Goal: Task Accomplishment & Management: Manage account settings

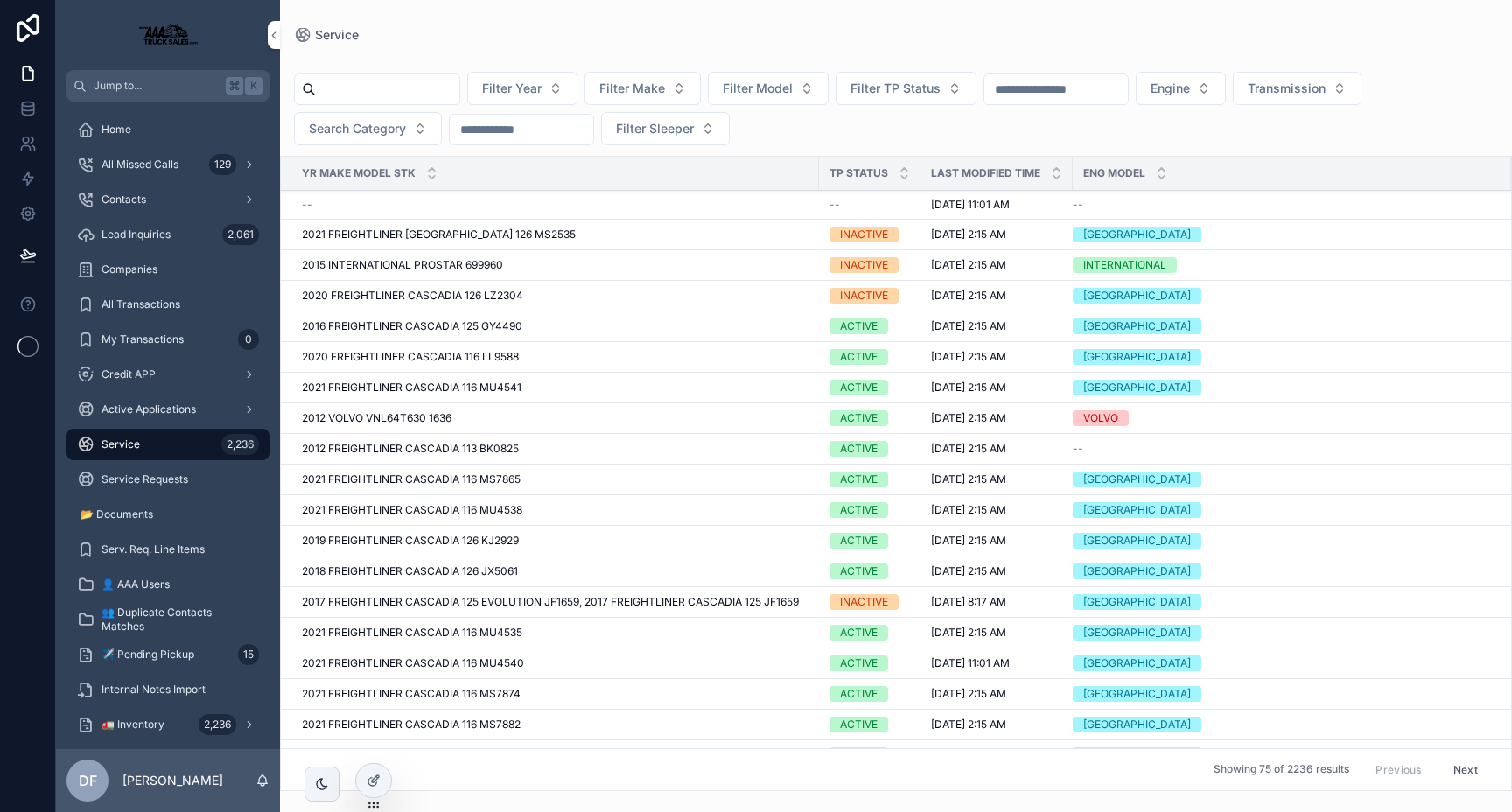
click at [394, 96] on input "scrollable content" at bounding box center [387, 90] width 143 height 25
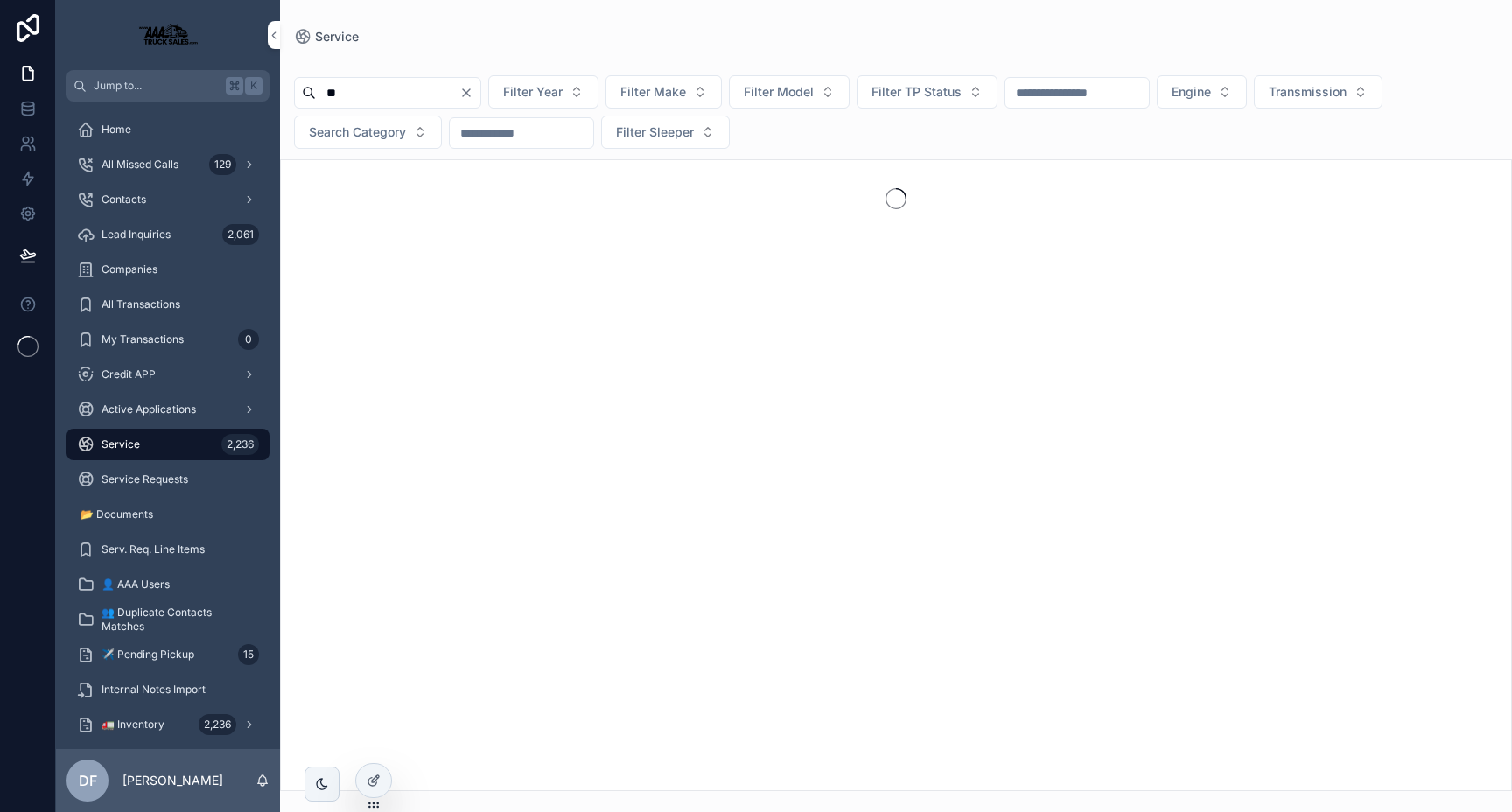
type input "***"
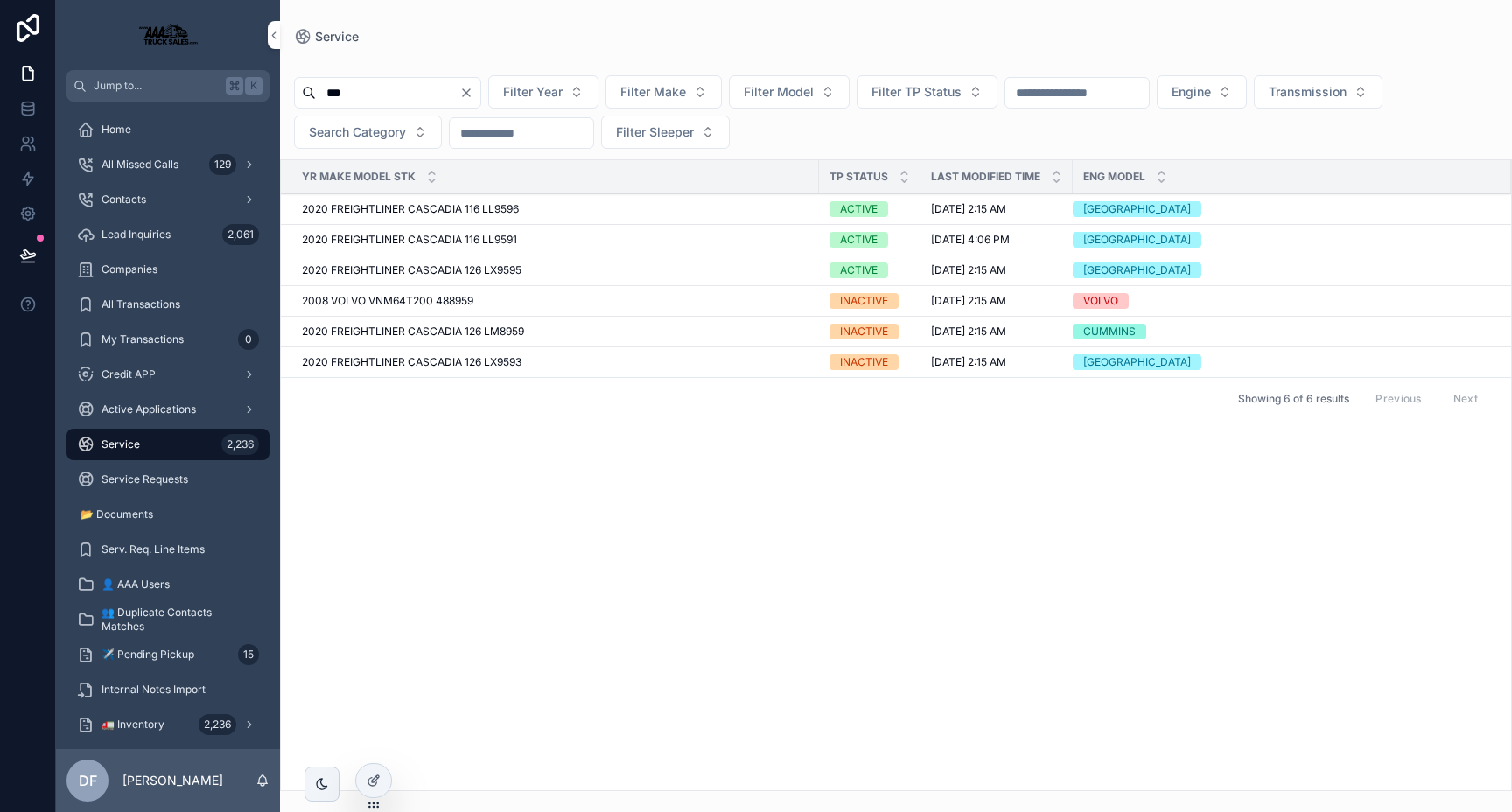
click at [382, 88] on input "***" at bounding box center [387, 93] width 143 height 25
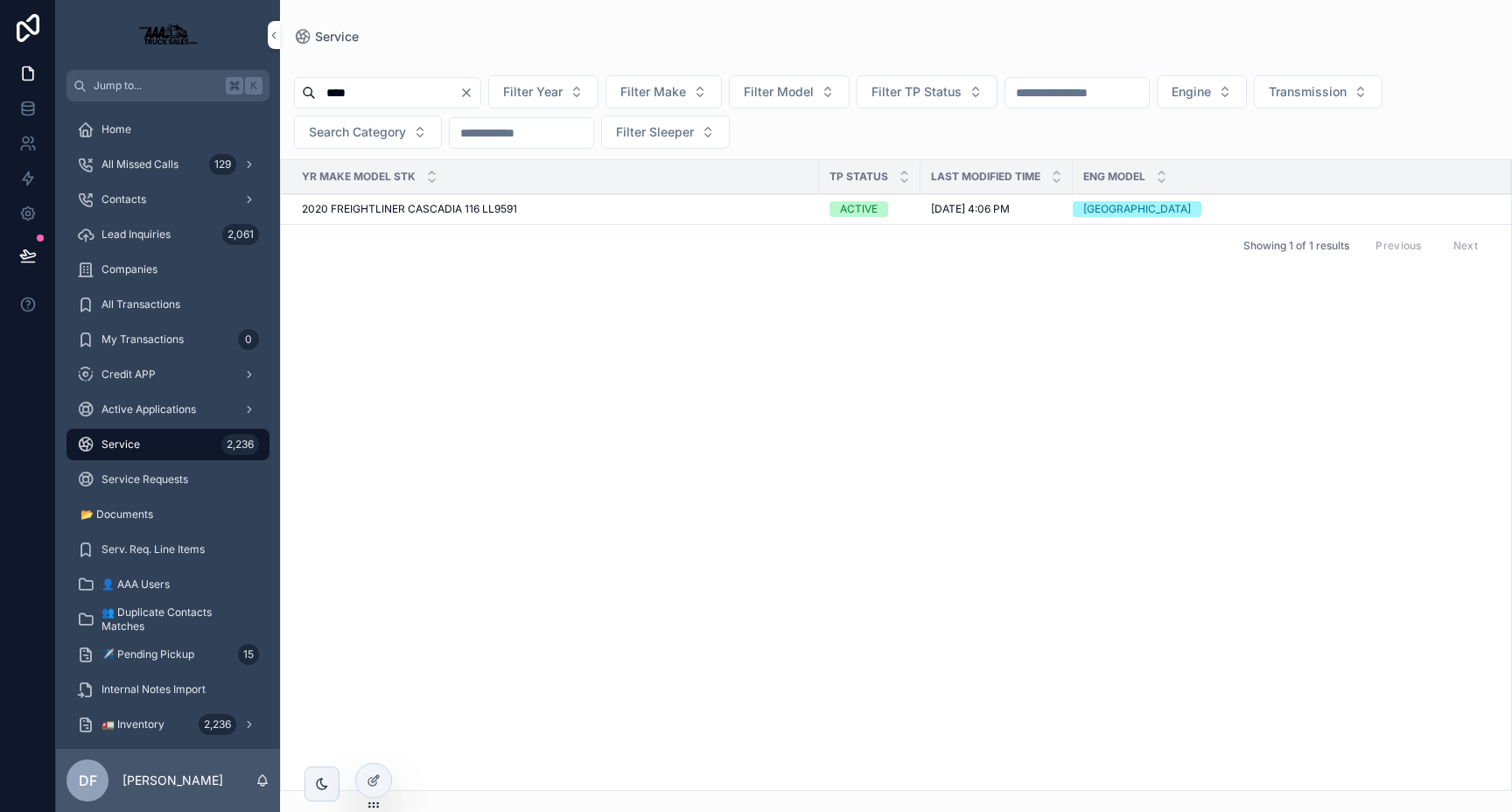
type input "****"
click at [458, 208] on span "2020 FREIGHTLINER CASCADIA 116 LL9591" at bounding box center [409, 209] width 215 height 14
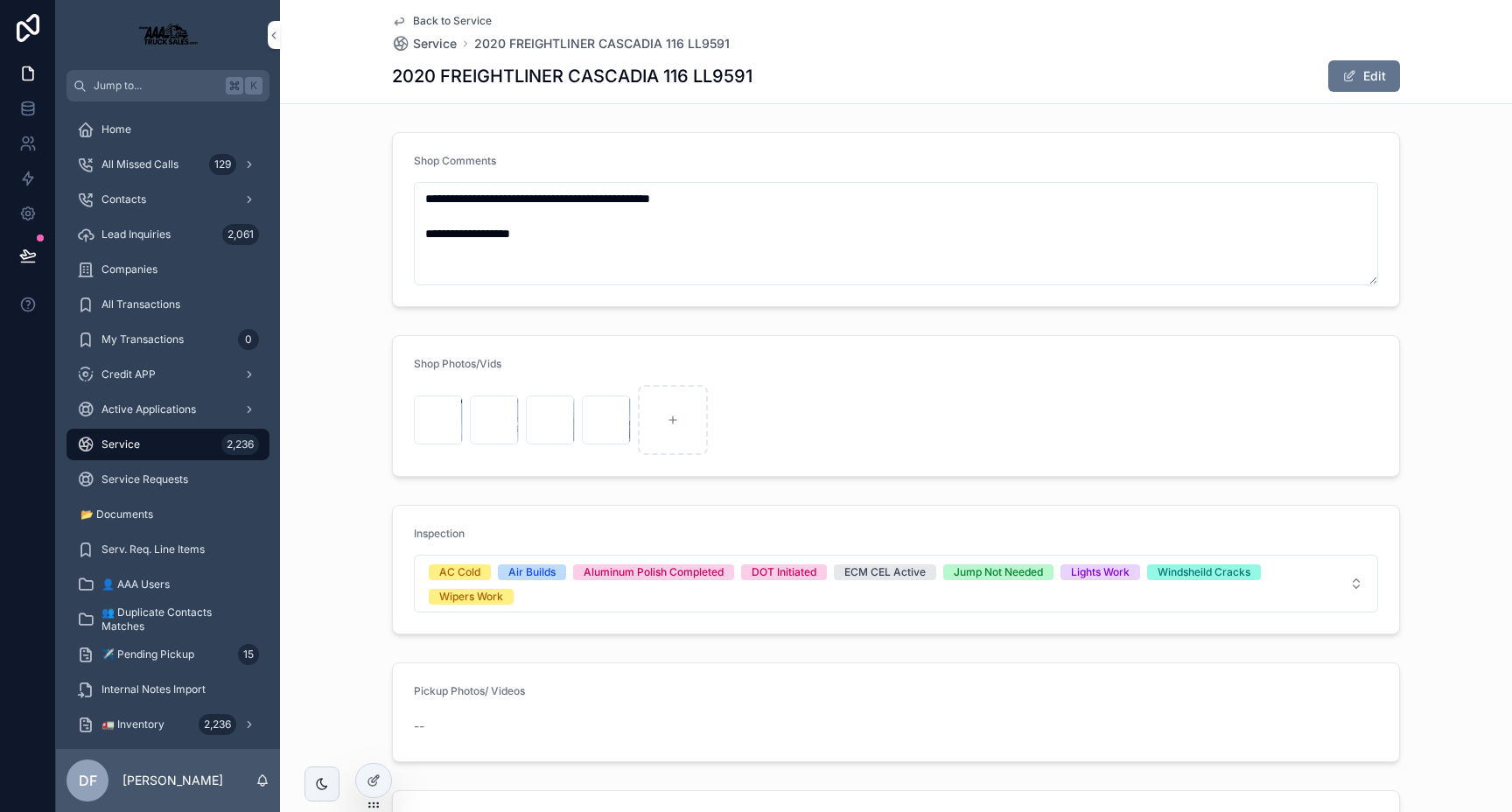
type textarea "**********"
click at [435, 24] on span "Back to Service" at bounding box center [453, 21] width 79 height 14
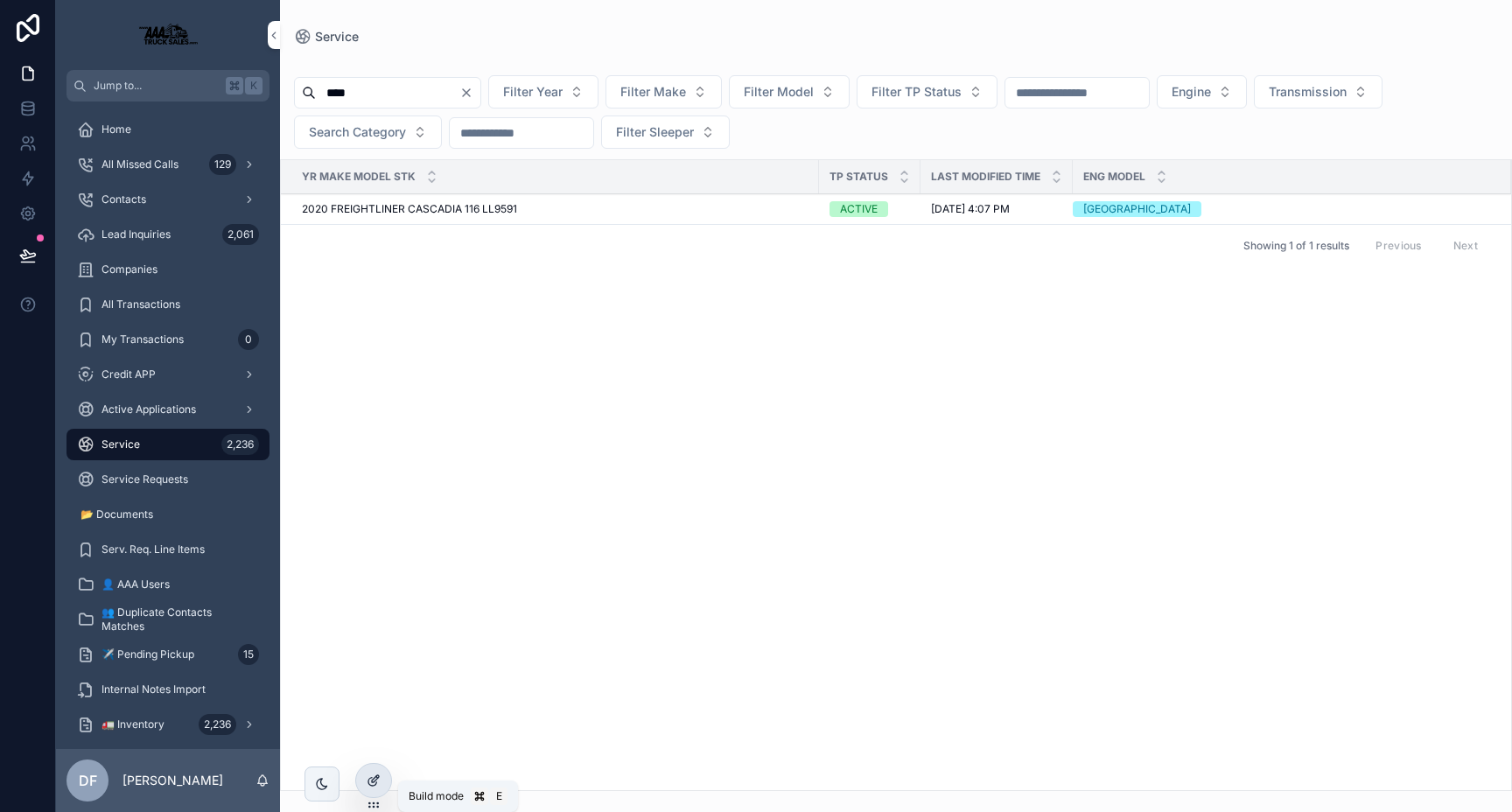
click at [379, 779] on icon at bounding box center [374, 780] width 14 height 14
click at [537, 134] on input "scrollable content" at bounding box center [521, 133] width 143 height 25
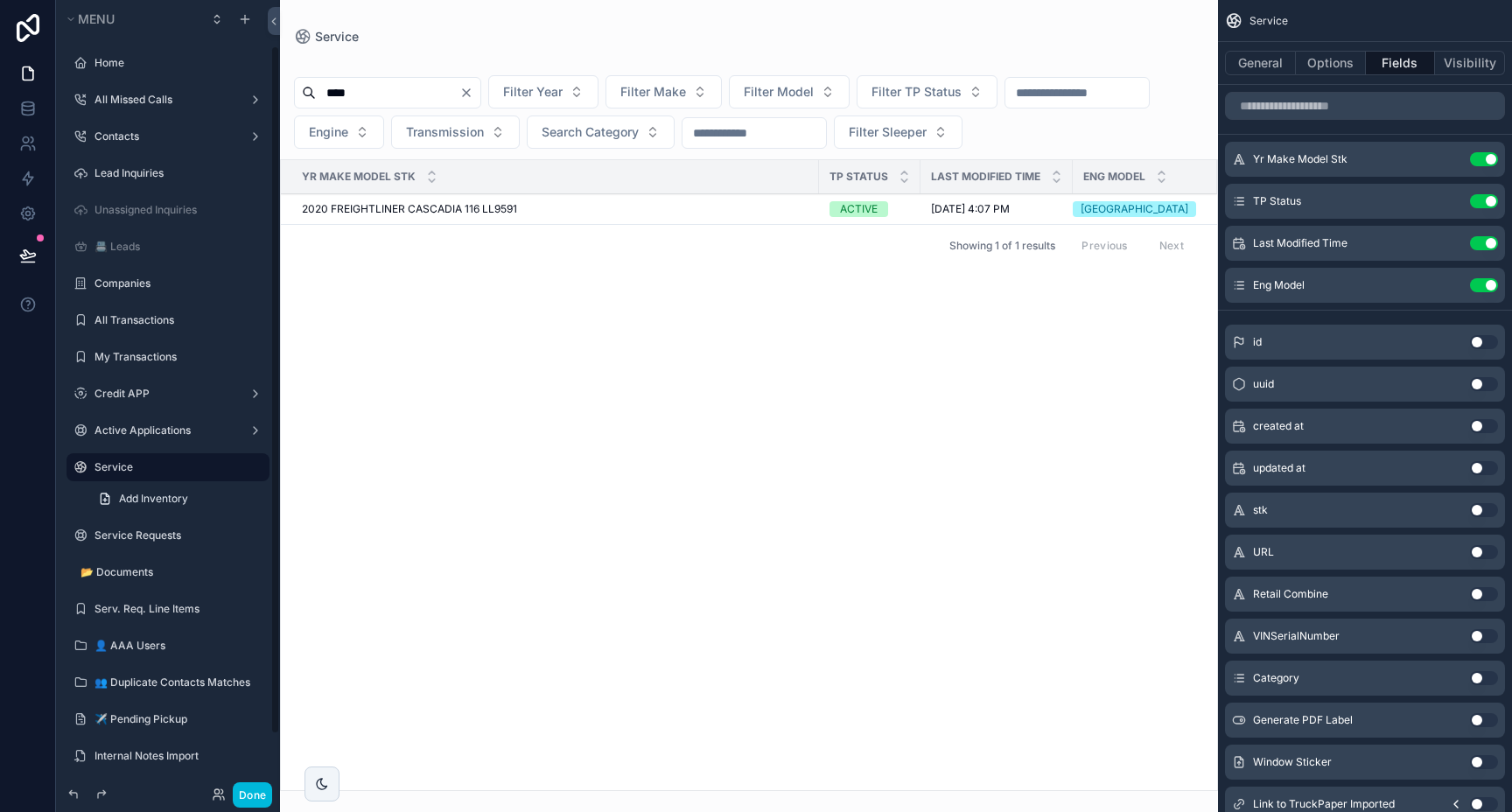
scroll to position [53, 0]
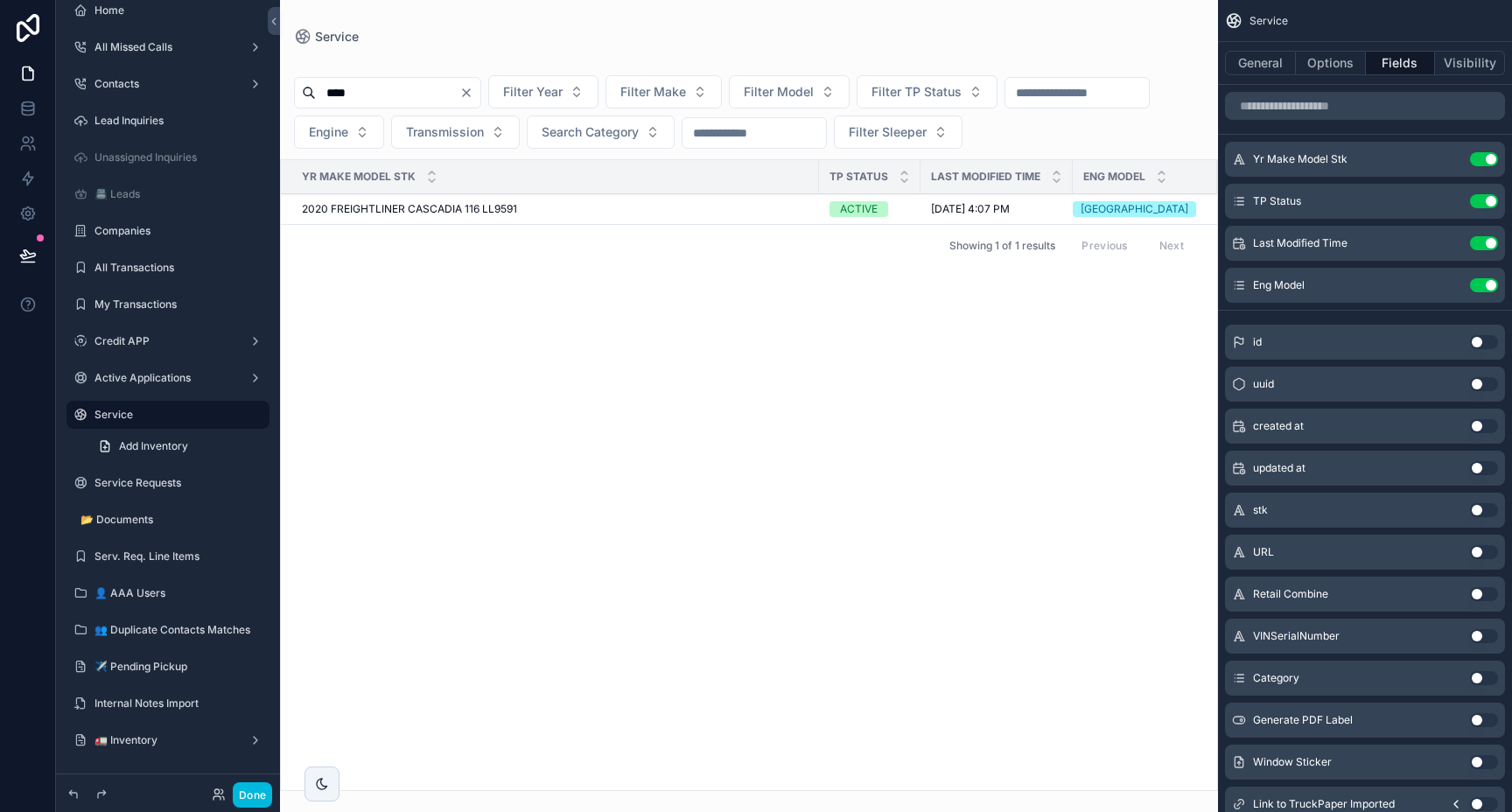
click at [736, 125] on div "scrollable content" at bounding box center [749, 406] width 938 height 812
click at [736, 125] on input "scrollable content" at bounding box center [753, 133] width 143 height 25
click at [1329, 64] on button "Options" at bounding box center [1331, 63] width 70 height 25
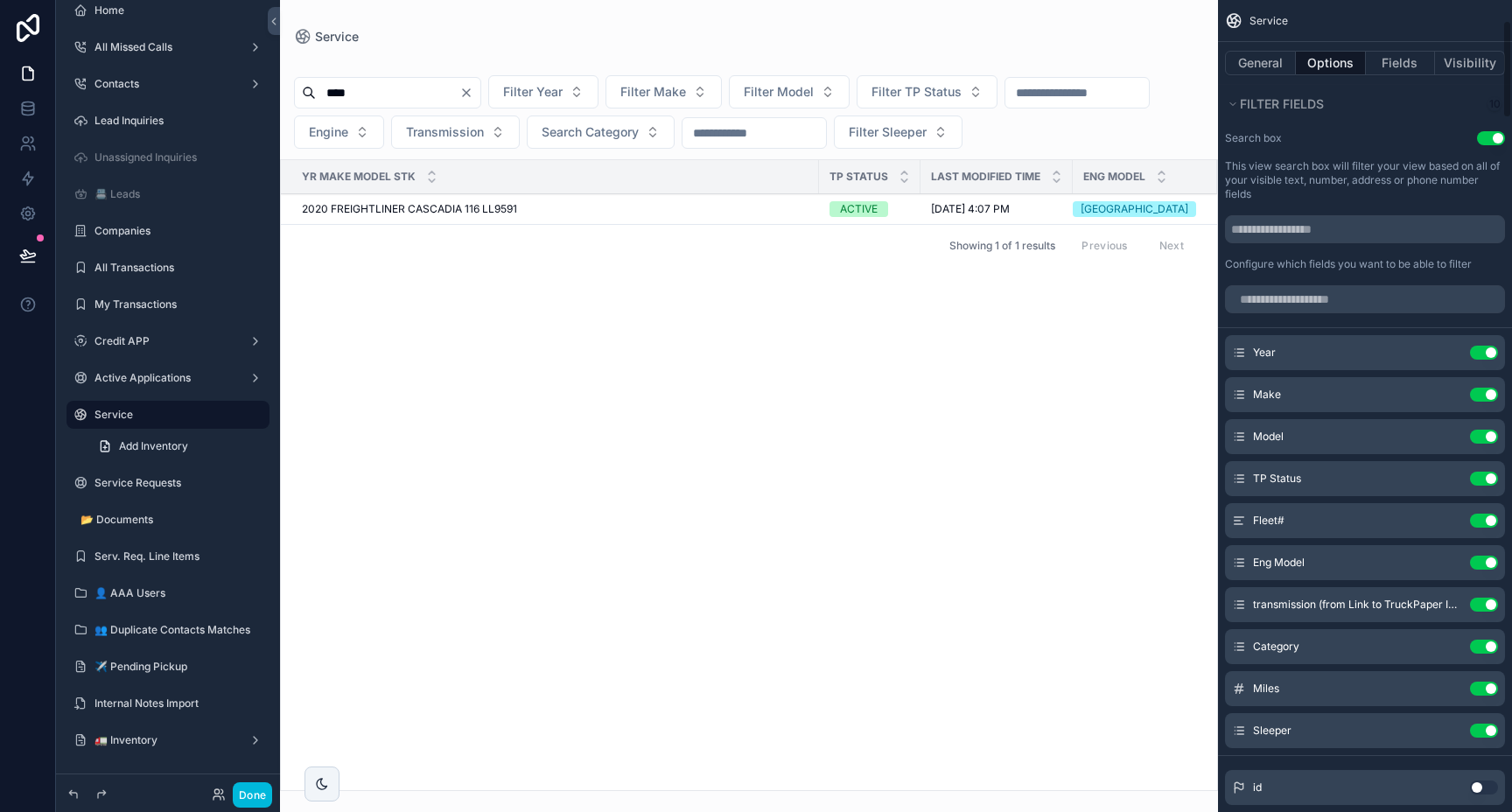
scroll to position [199, 0]
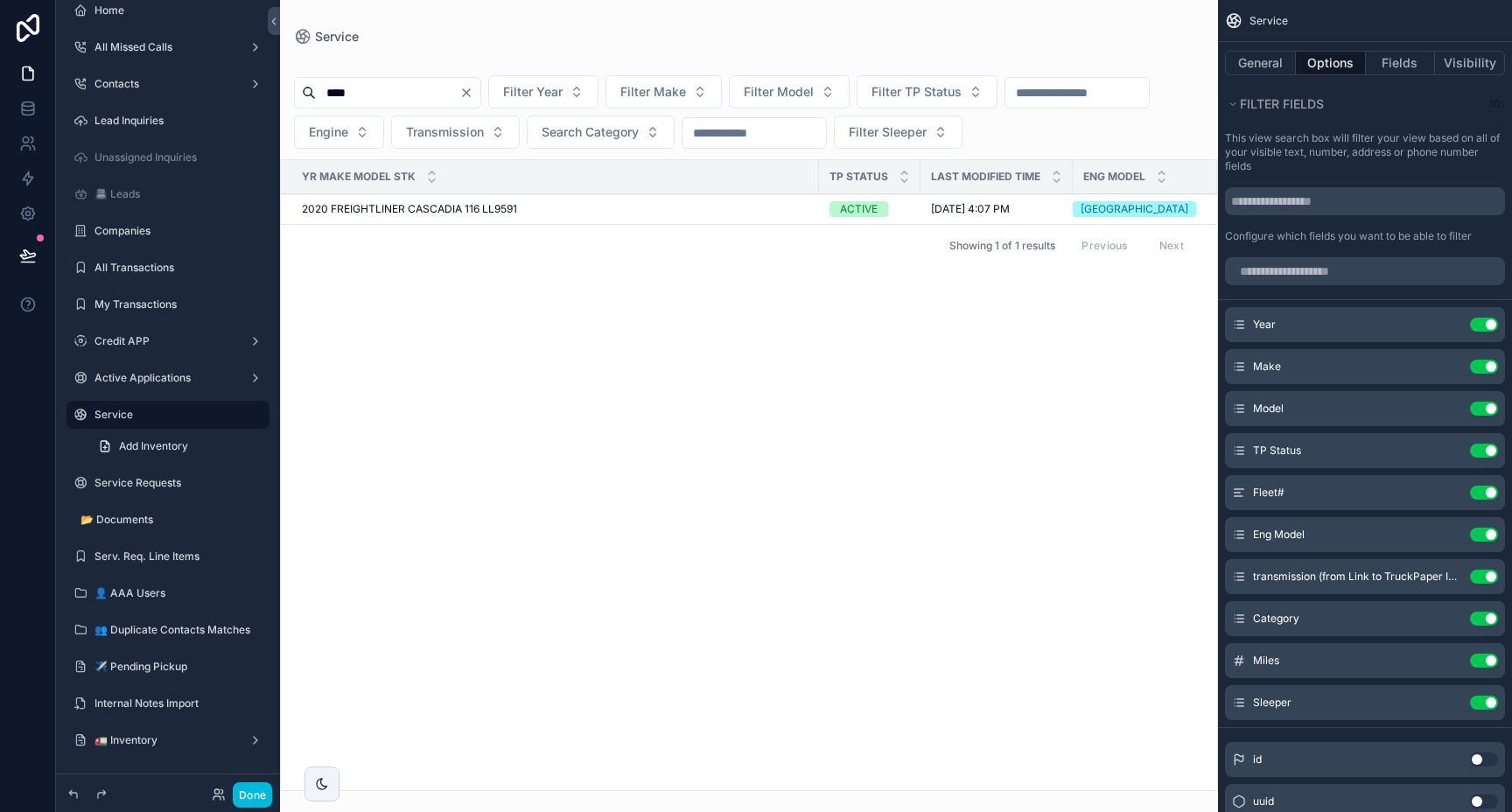
click at [1487, 655] on button "Use setting" at bounding box center [1484, 661] width 28 height 14
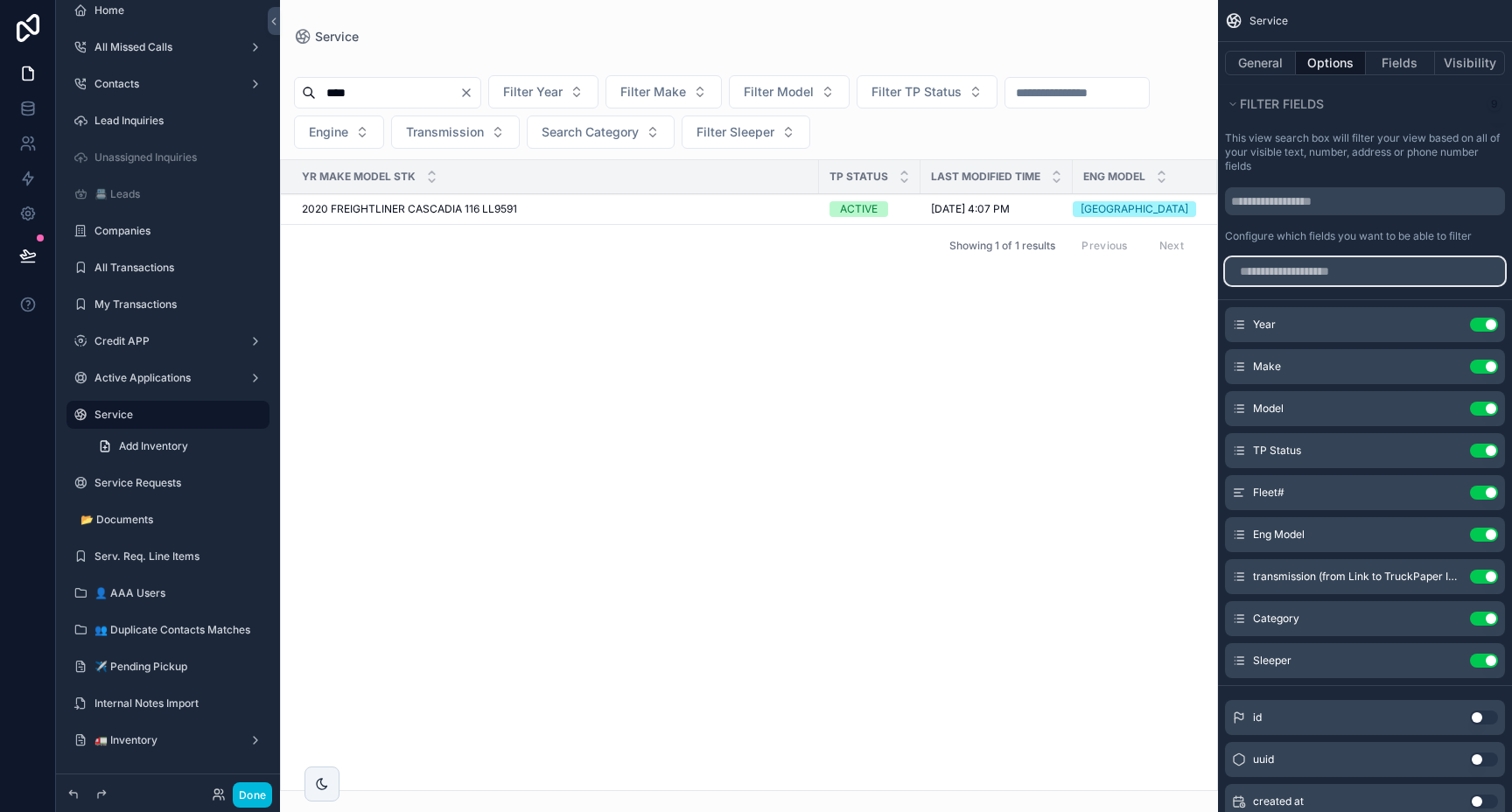
click at [1305, 278] on input "scrollable content" at bounding box center [1364, 272] width 280 height 28
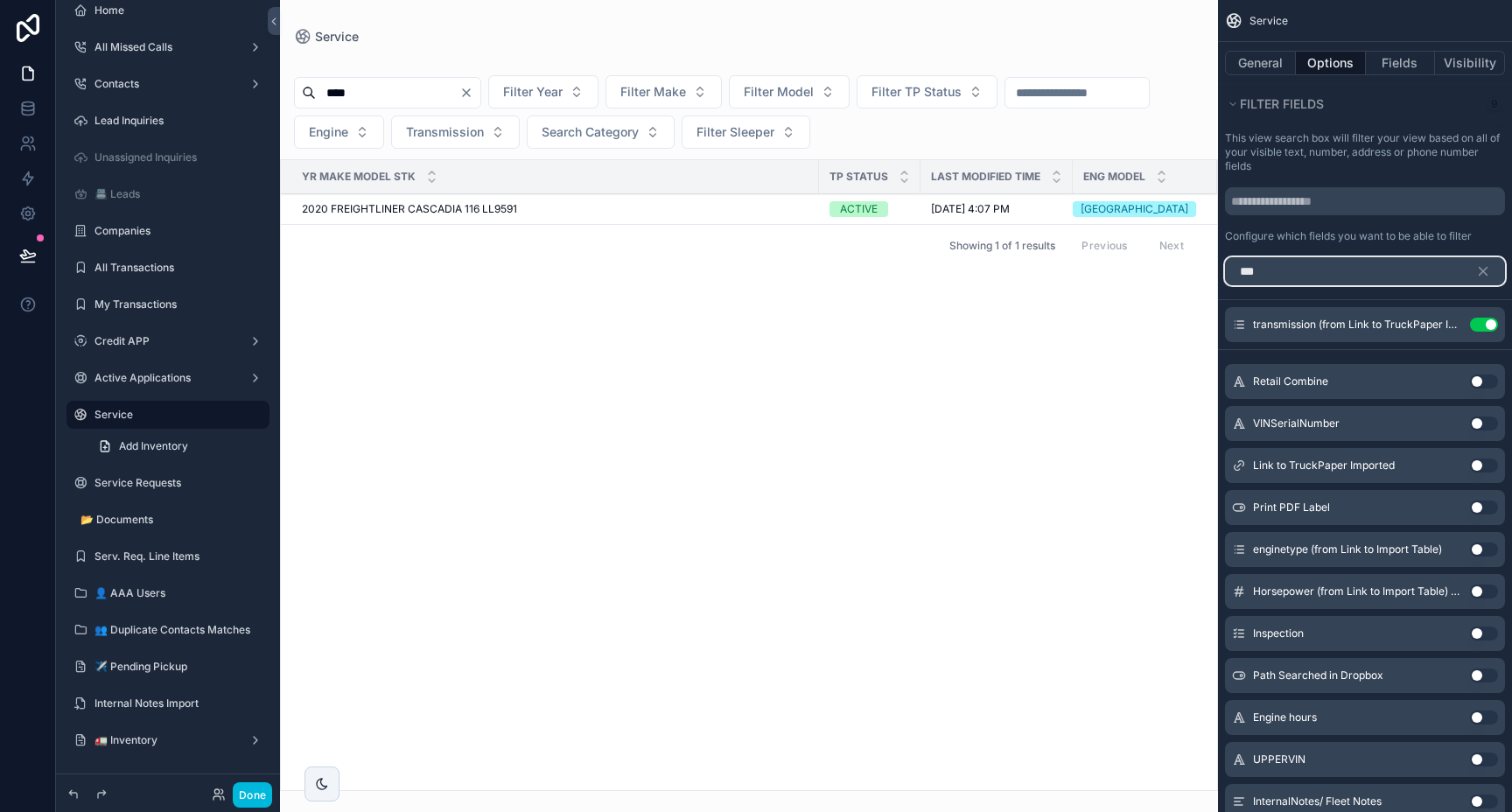
scroll to position [0, 0]
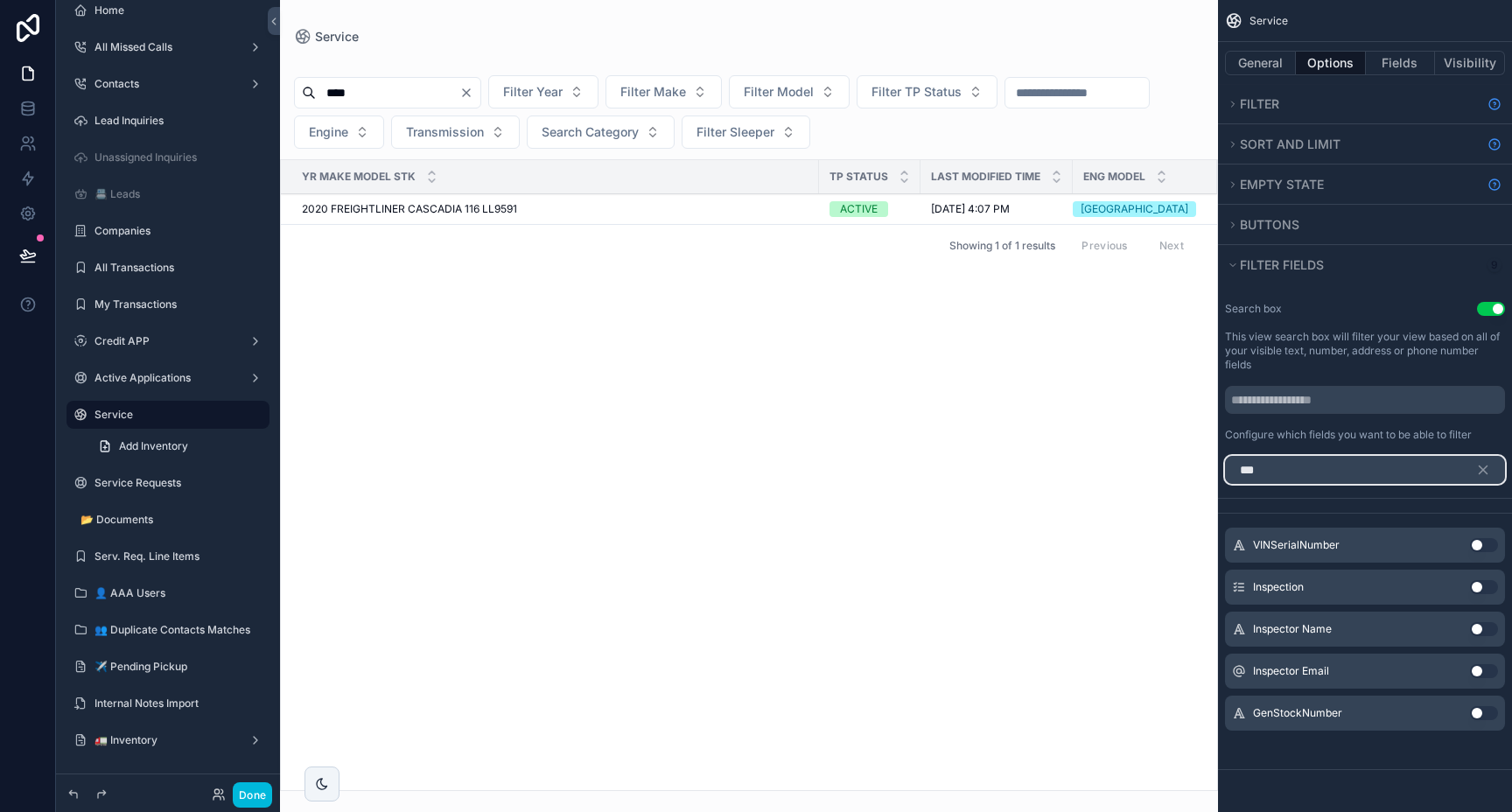
type input "***"
click at [1479, 582] on button "Use setting" at bounding box center [1484, 587] width 28 height 14
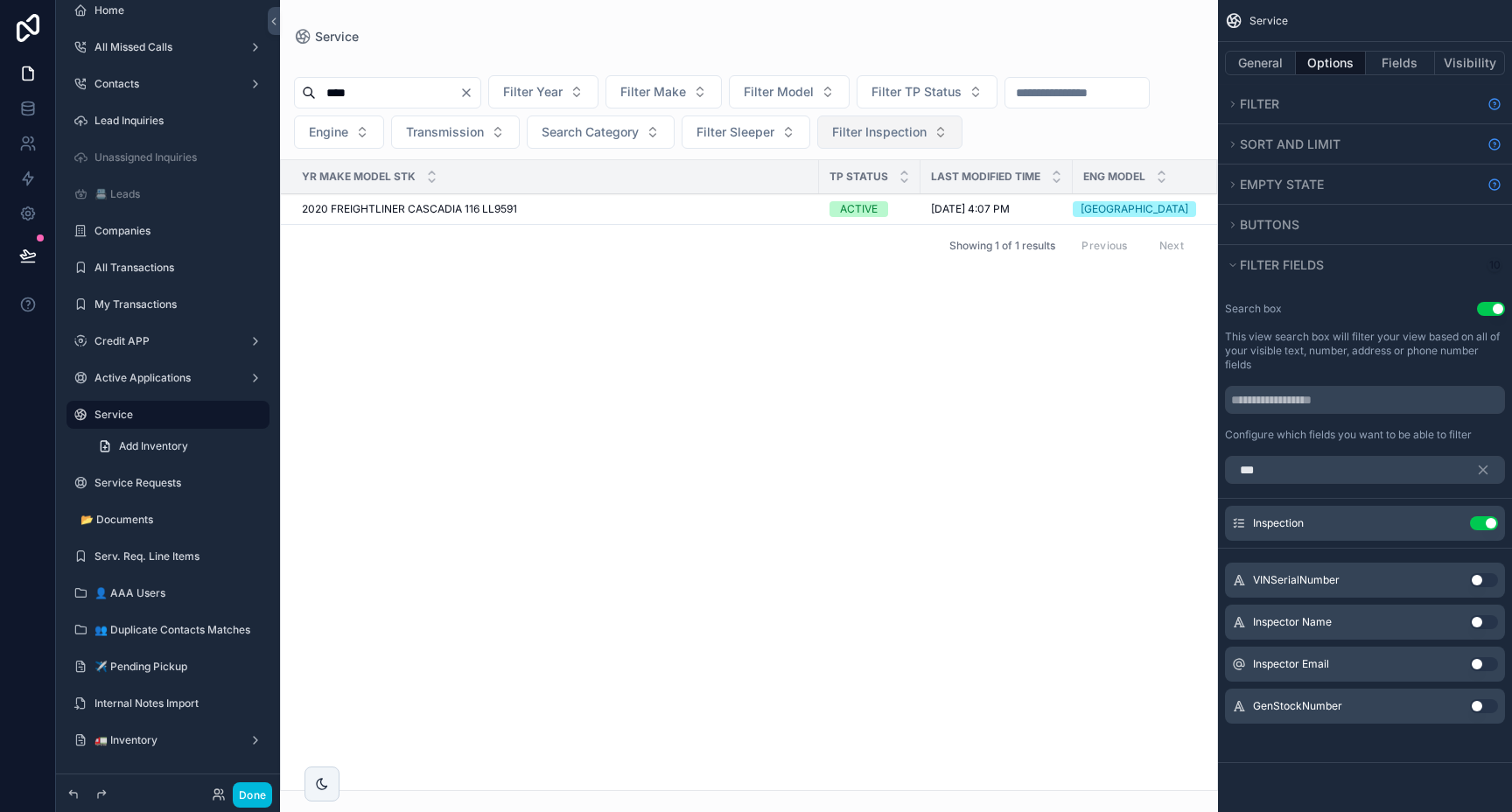
click at [931, 136] on button "Filter Inspection" at bounding box center [890, 132] width 145 height 33
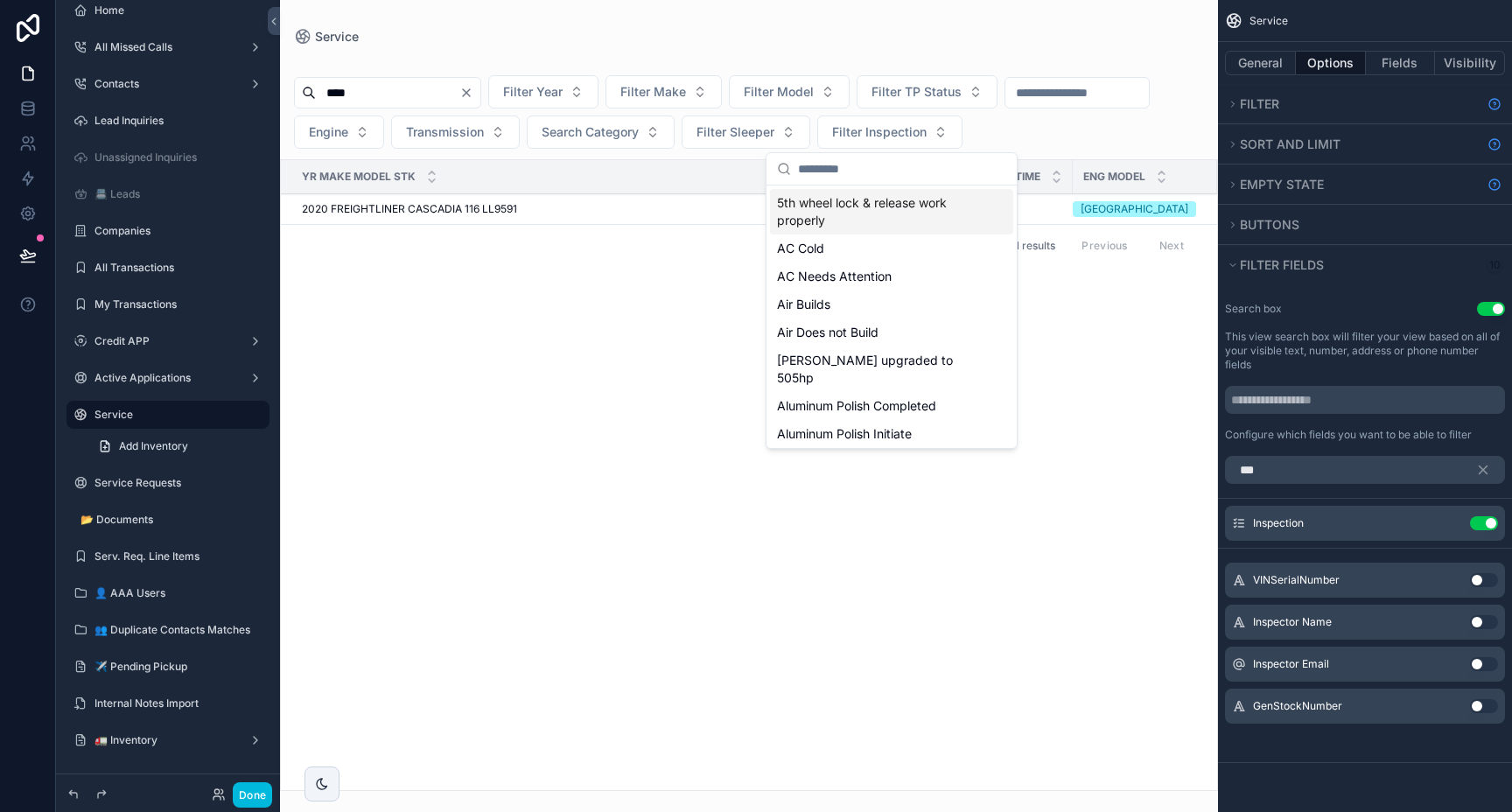
click at [1064, 124] on div "**** Filter Year Filter Make Filter Model Filter TP Status Engine Transmission …" at bounding box center [749, 112] width 938 height 74
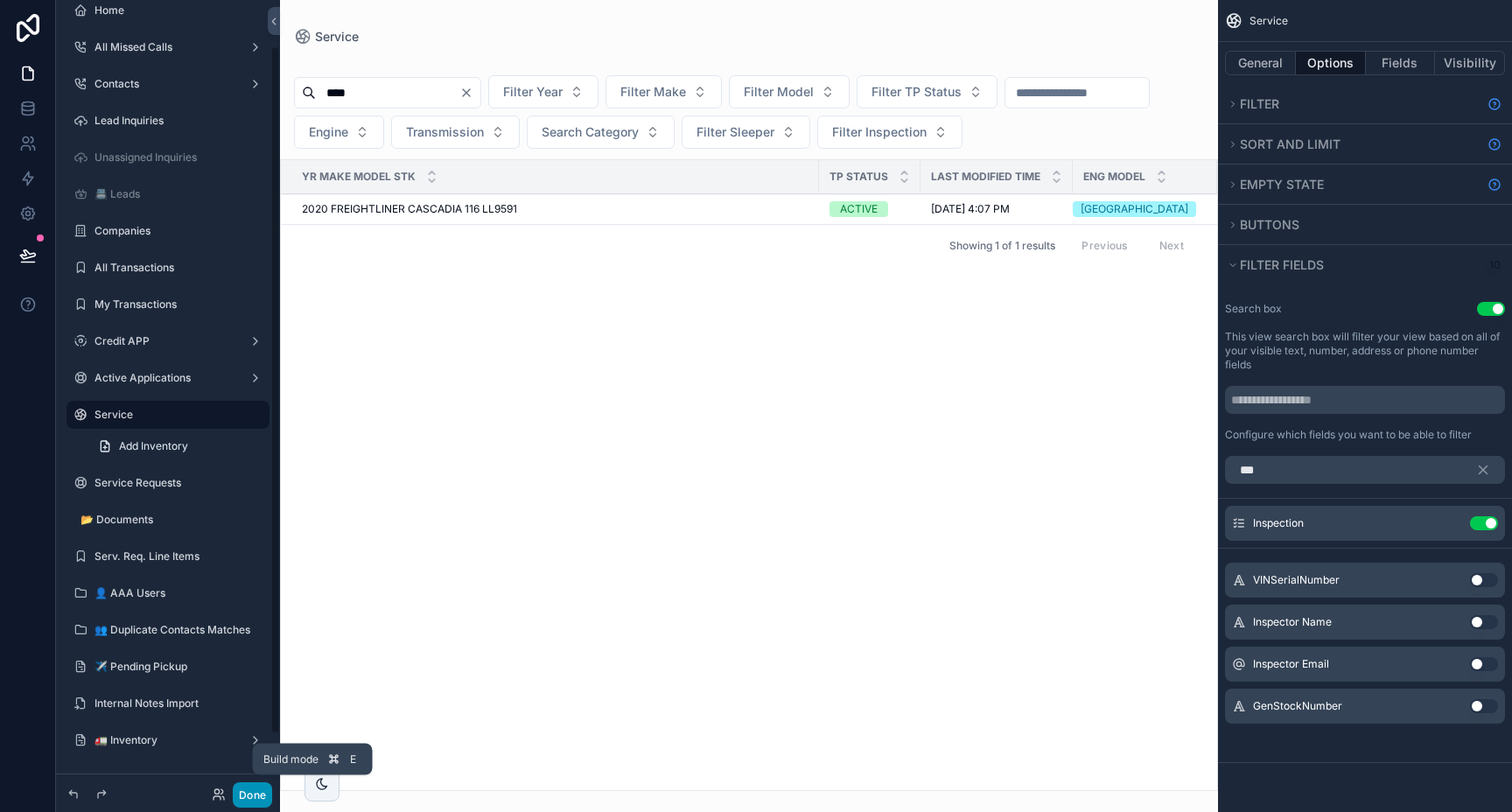
click at [252, 788] on button "Done" at bounding box center [252, 794] width 40 height 25
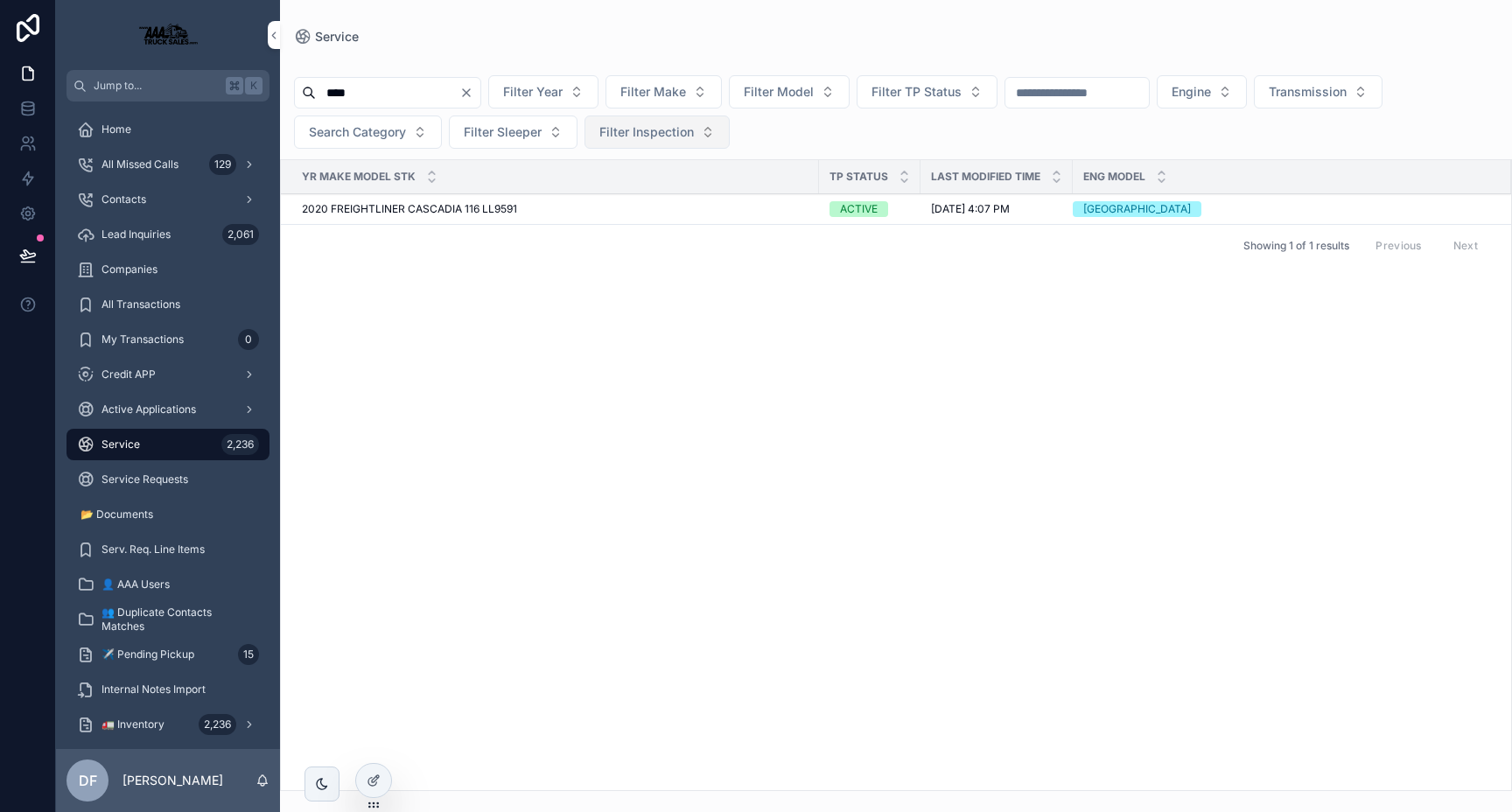
click at [686, 134] on span "Filter Inspection" at bounding box center [646, 132] width 94 height 18
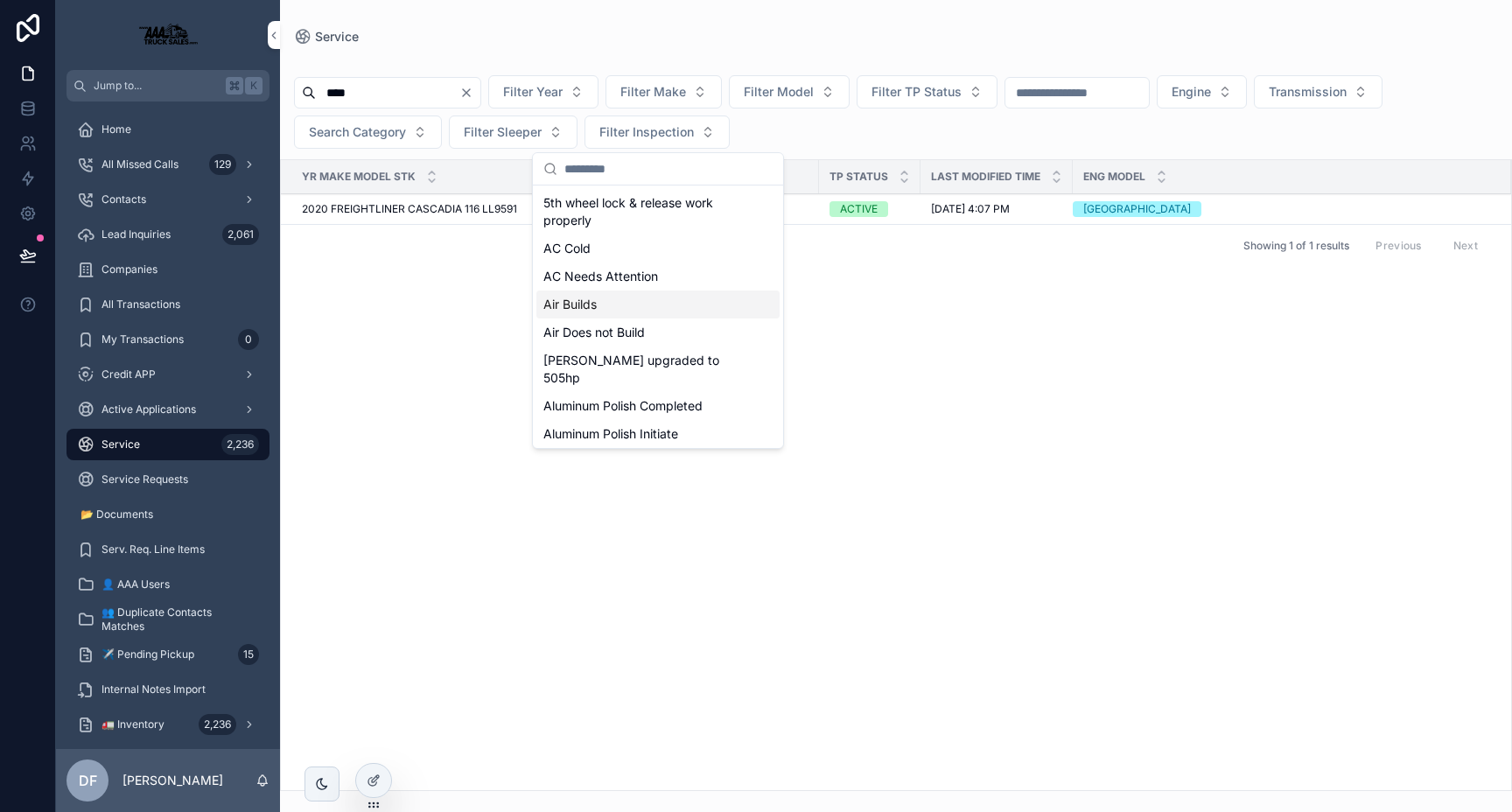
click at [924, 401] on div "Yr Make Model Stk TP Status Last Modified Time Eng Model 2020 FREIGHTLINER [GEO…" at bounding box center [896, 475] width 1230 height 630
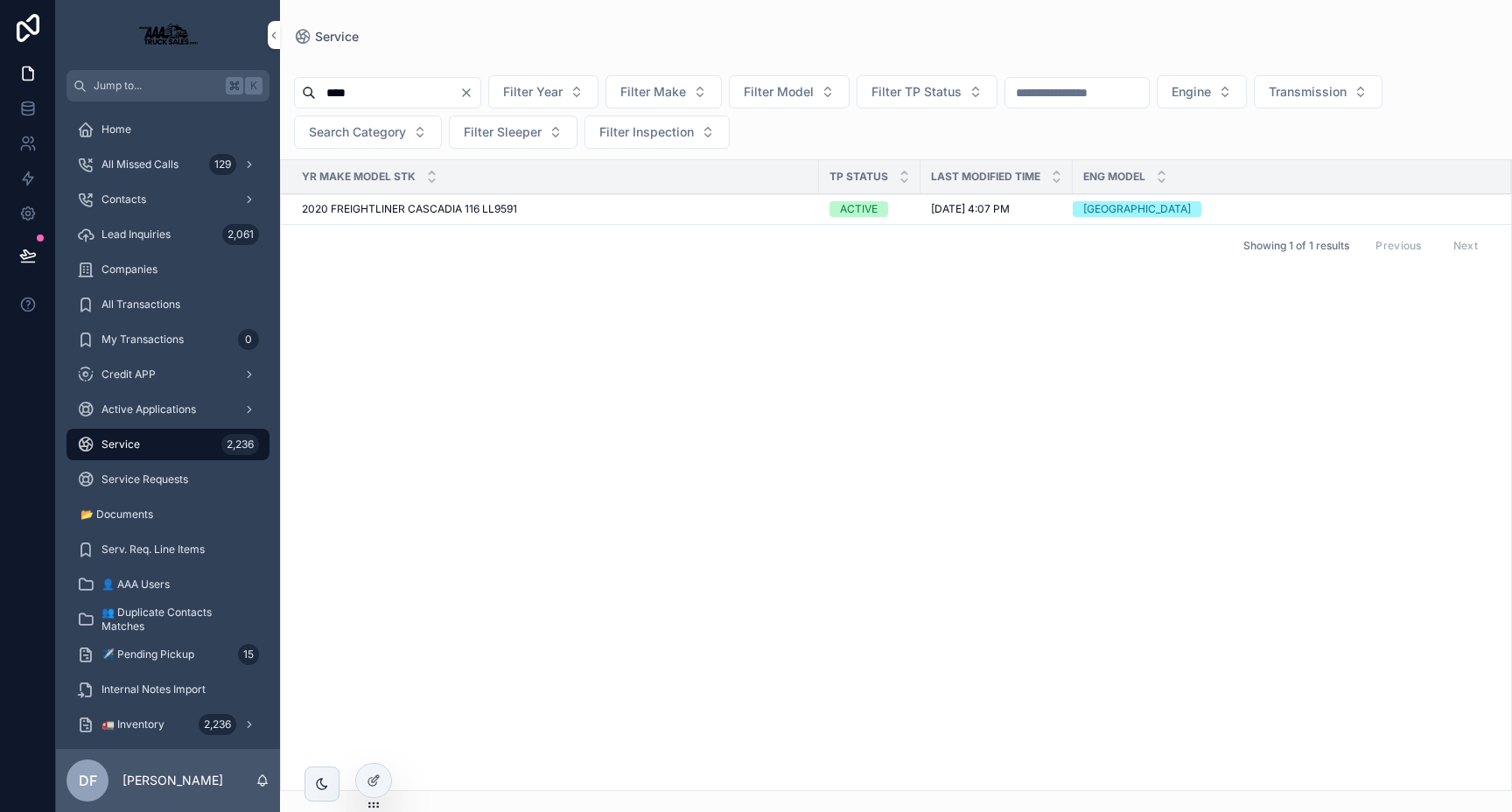
click at [473, 94] on icon "Clear" at bounding box center [467, 93] width 14 height 14
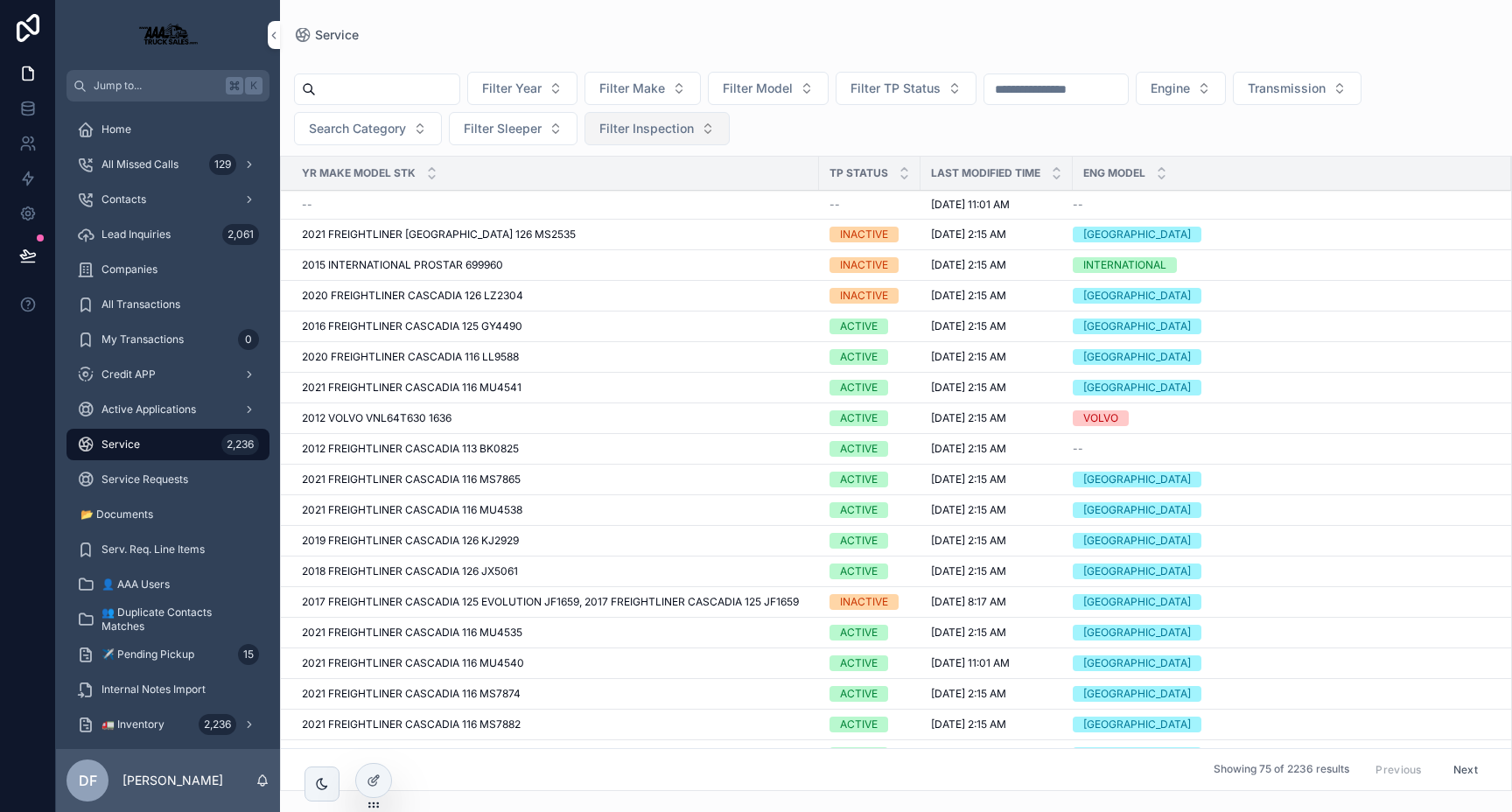
click at [682, 131] on span "Filter Inspection" at bounding box center [646, 128] width 94 height 18
type input "*****"
click at [661, 198] on div "Regen Failed" at bounding box center [658, 199] width 244 height 28
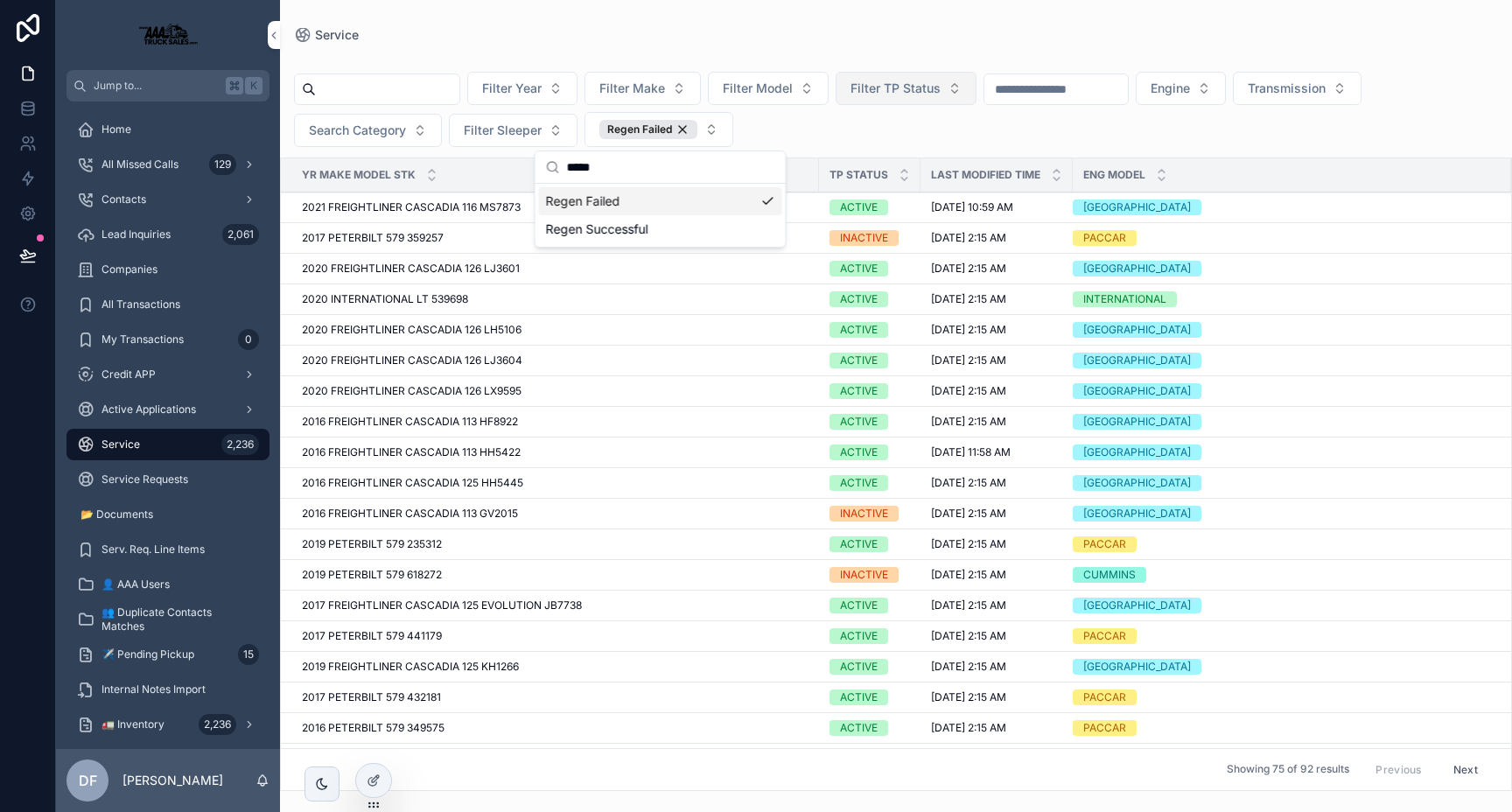
click at [921, 96] on span "Filter TP Status" at bounding box center [895, 89] width 91 height 18
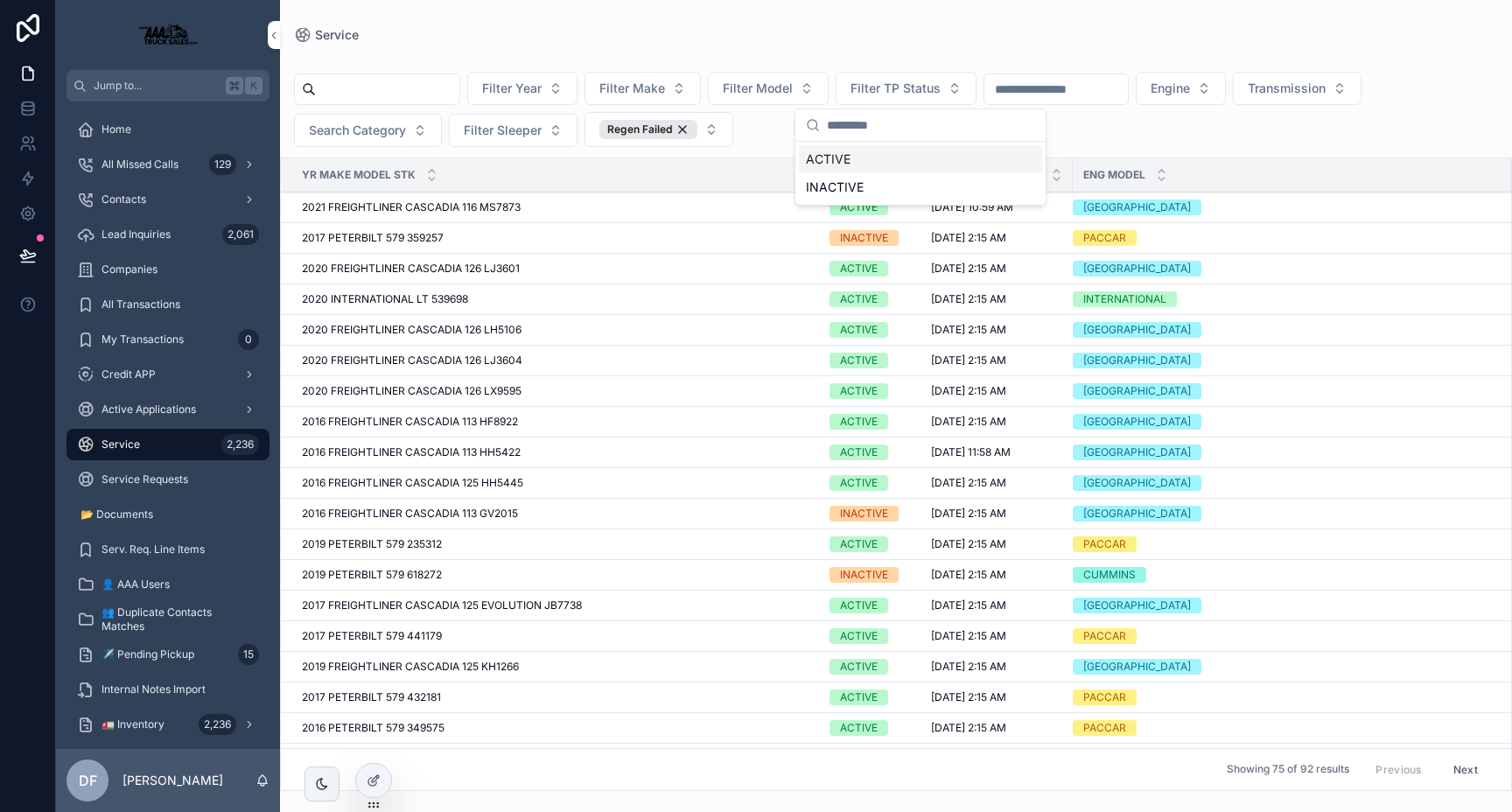
click at [829, 155] on div "ACTIVE" at bounding box center [920, 159] width 244 height 28
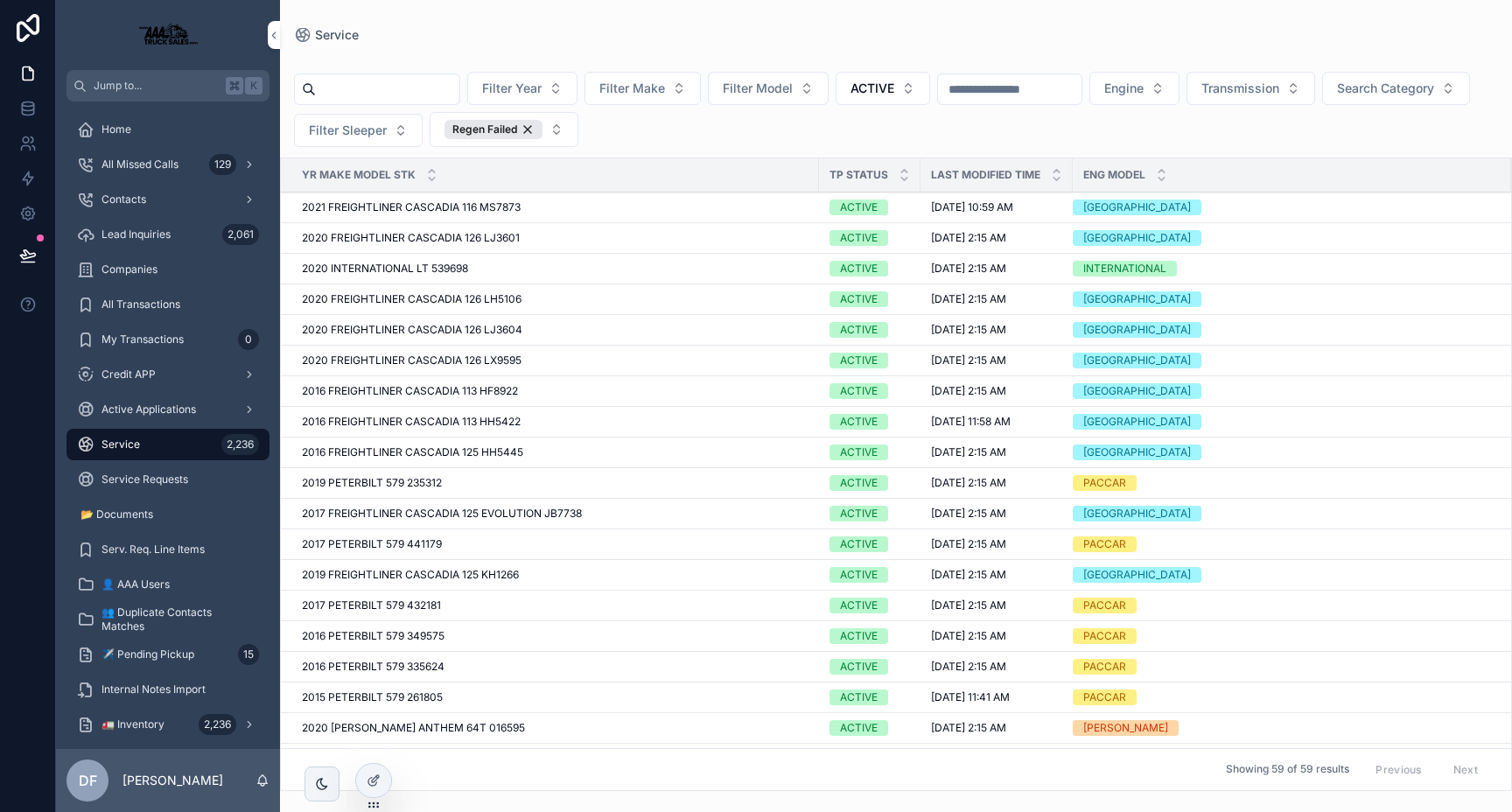
click at [1139, 178] on span "Eng Model" at bounding box center [1114, 175] width 62 height 14
click at [1155, 178] on div "Eng Model" at bounding box center [1291, 175] width 439 height 33
click at [1158, 177] on icon "scrollable content" at bounding box center [1161, 178] width 11 height 11
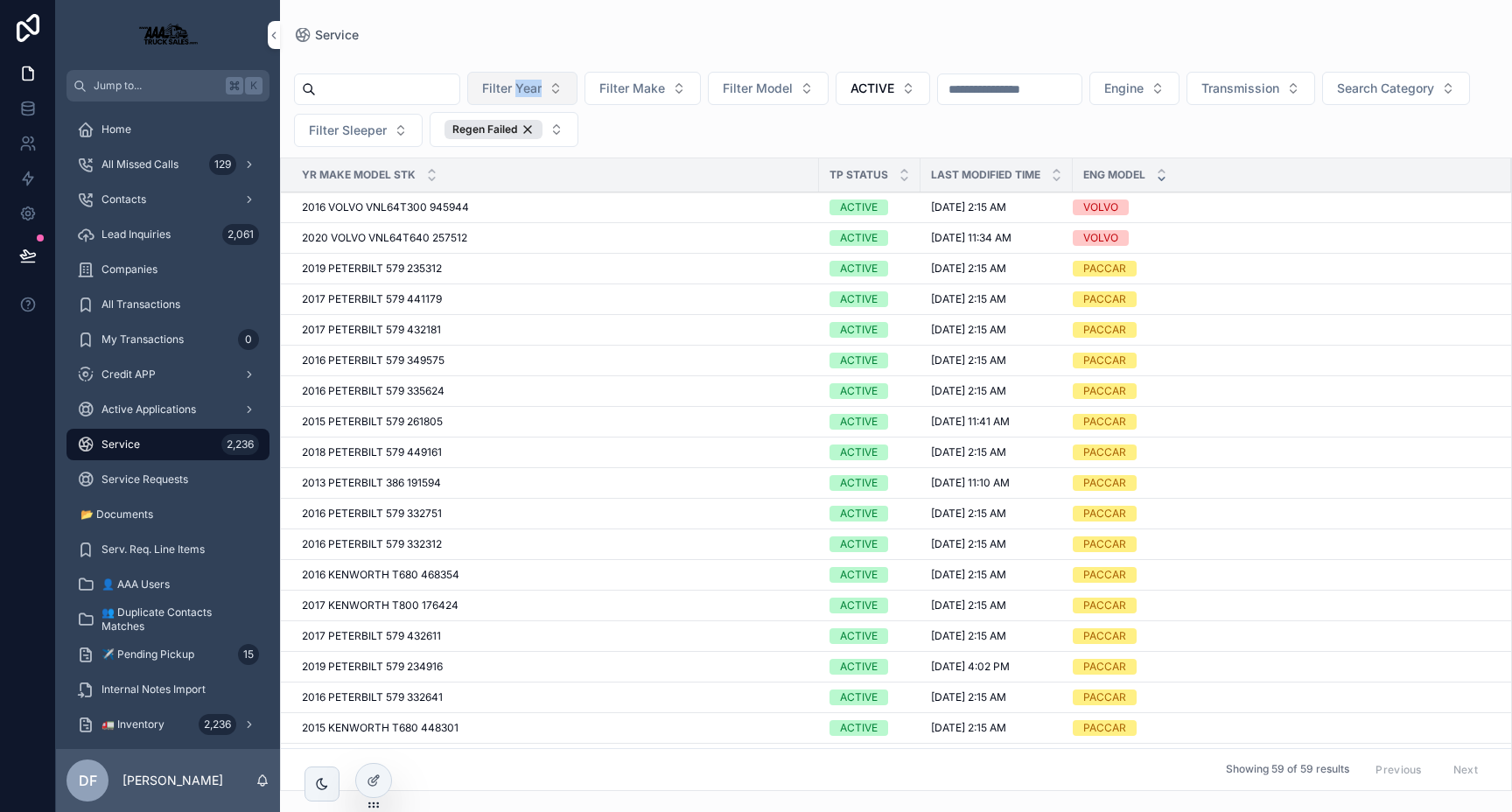
click at [570, 85] on button "Filter Year" at bounding box center [522, 89] width 110 height 33
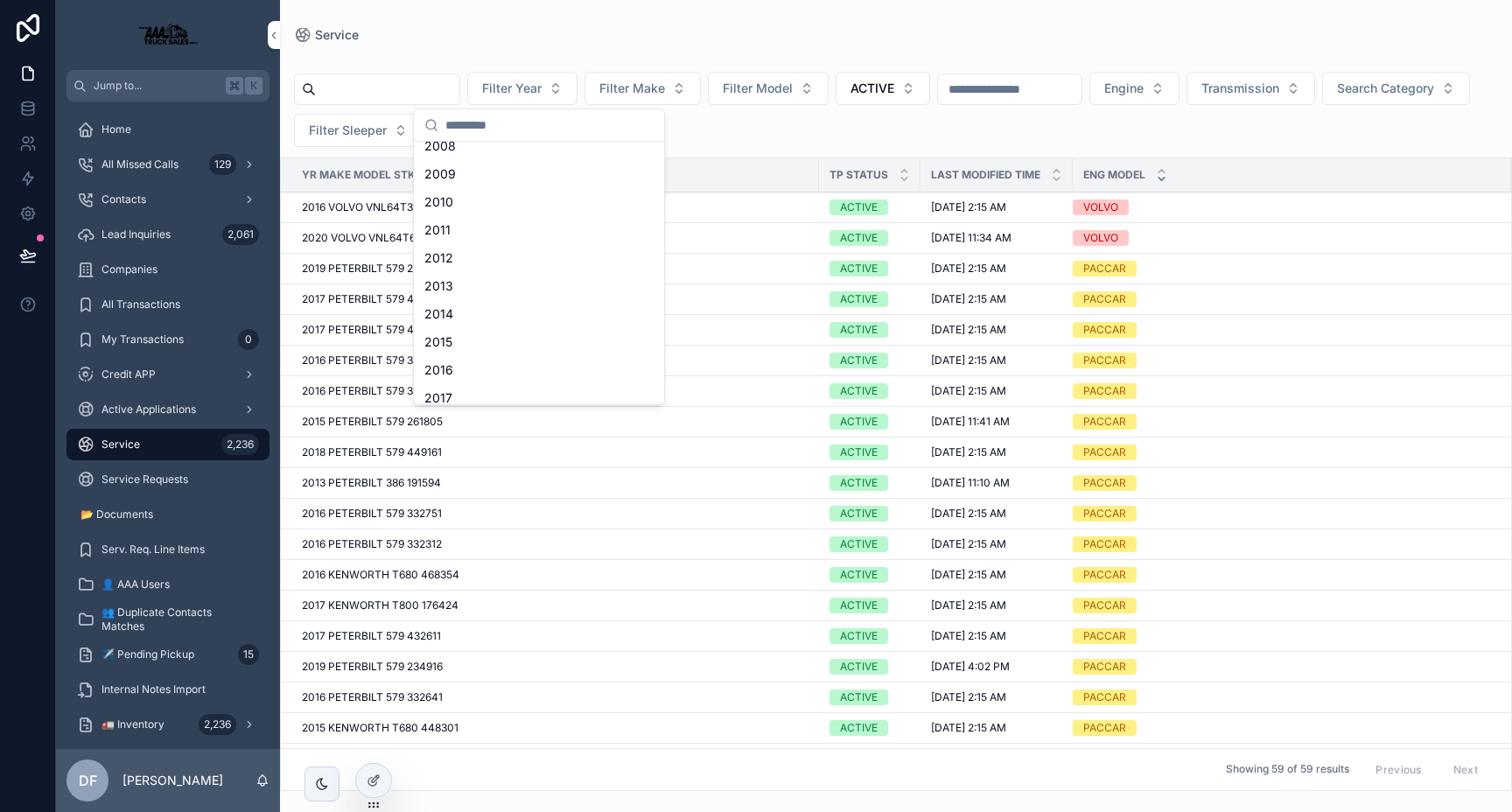
scroll to position [433, 0]
click at [487, 340] on div "2016" at bounding box center [539, 342] width 244 height 28
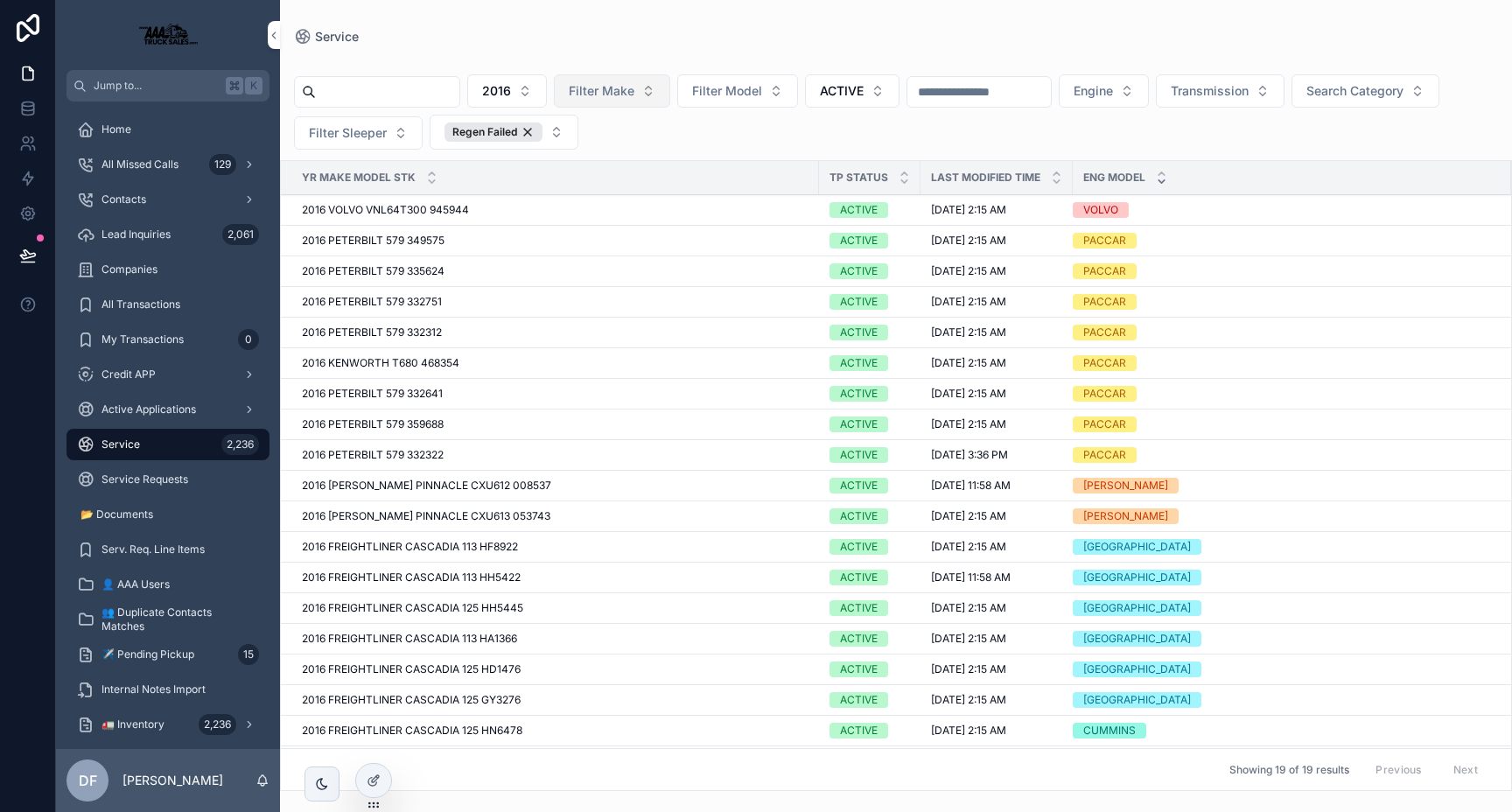
click at [635, 89] on span "Filter Make" at bounding box center [601, 91] width 66 height 18
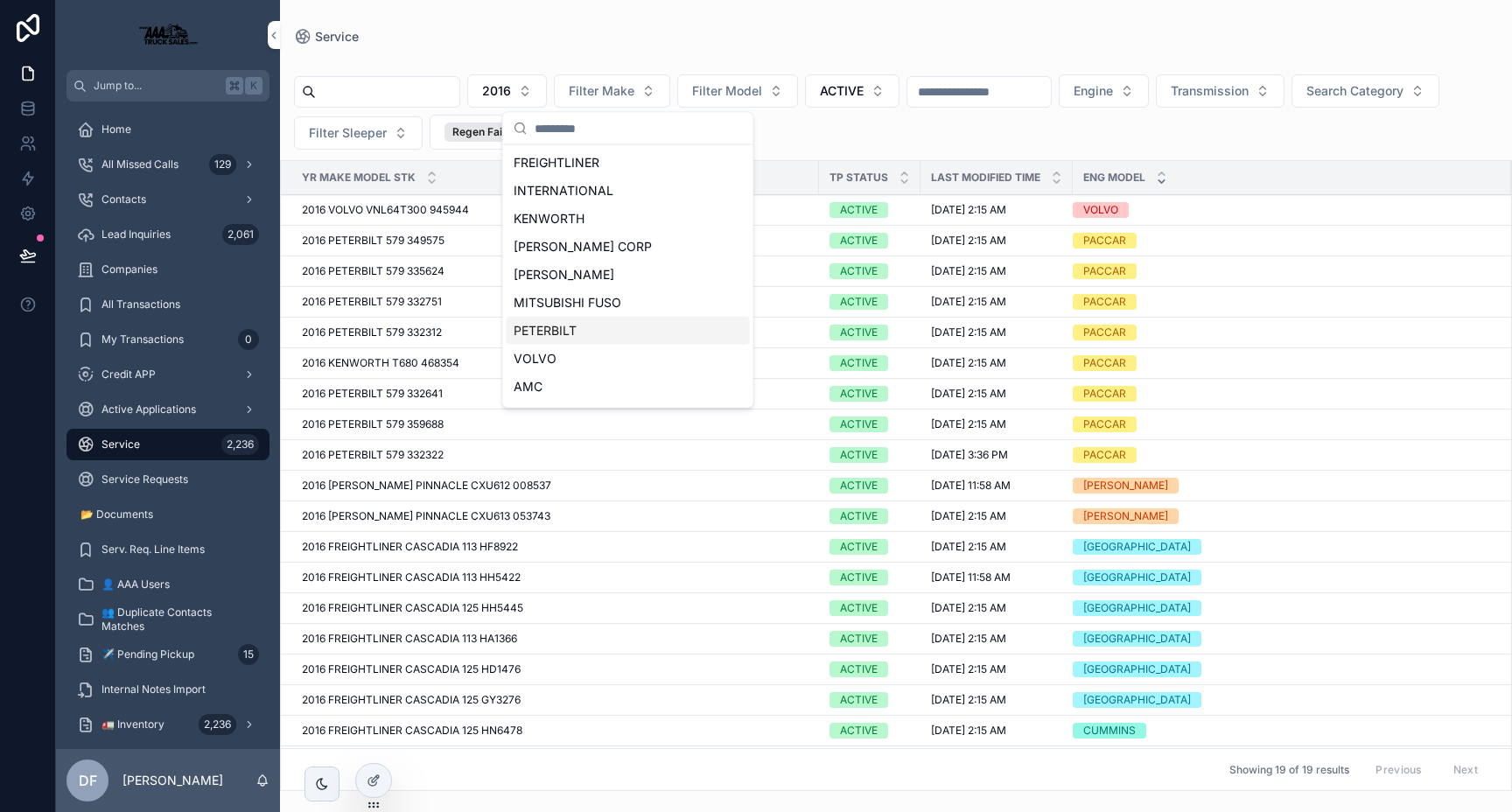
click at [559, 330] on div "PETERBILT" at bounding box center [628, 330] width 244 height 28
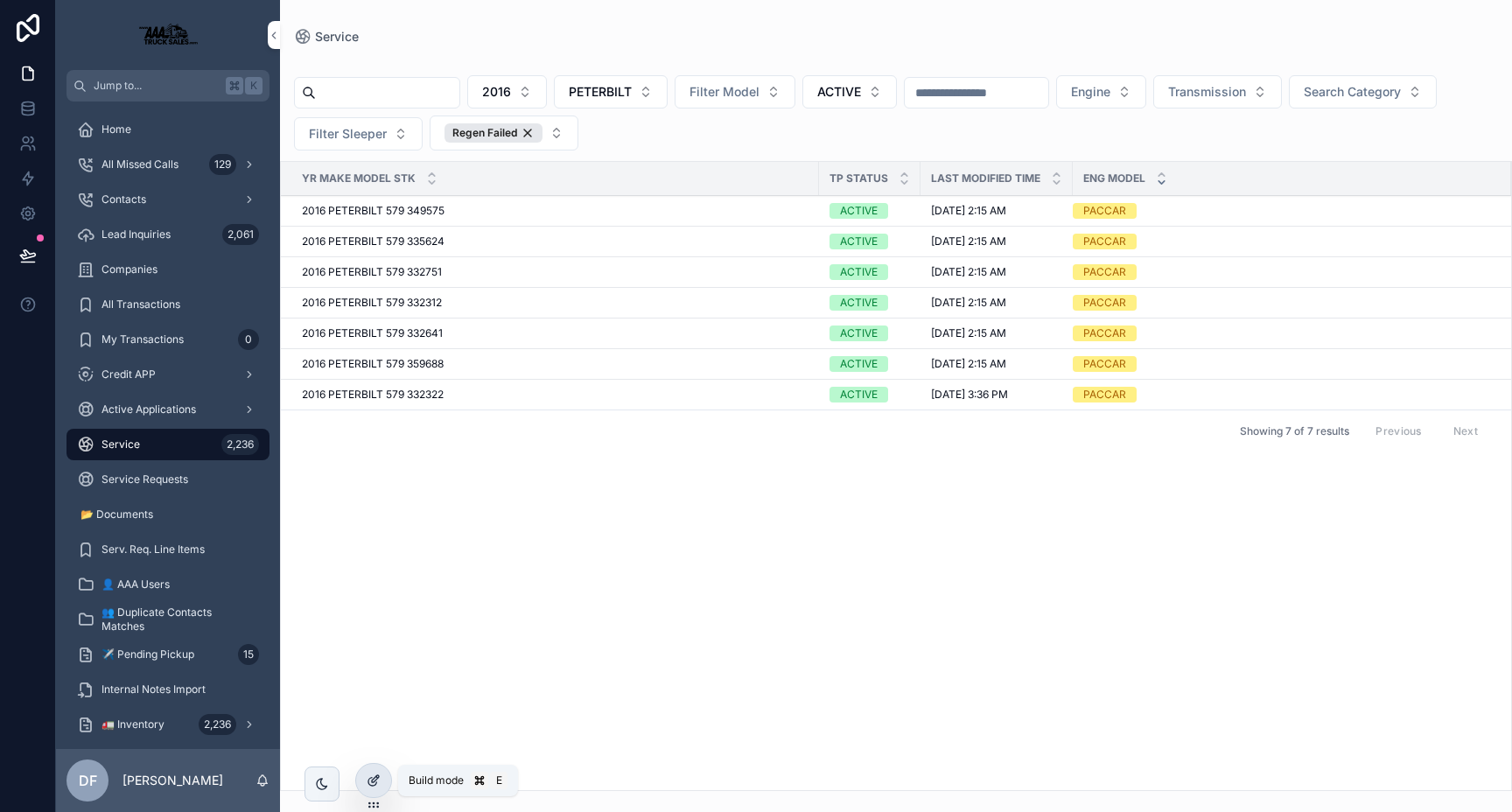
click at [376, 776] on icon at bounding box center [377, 777] width 2 height 2
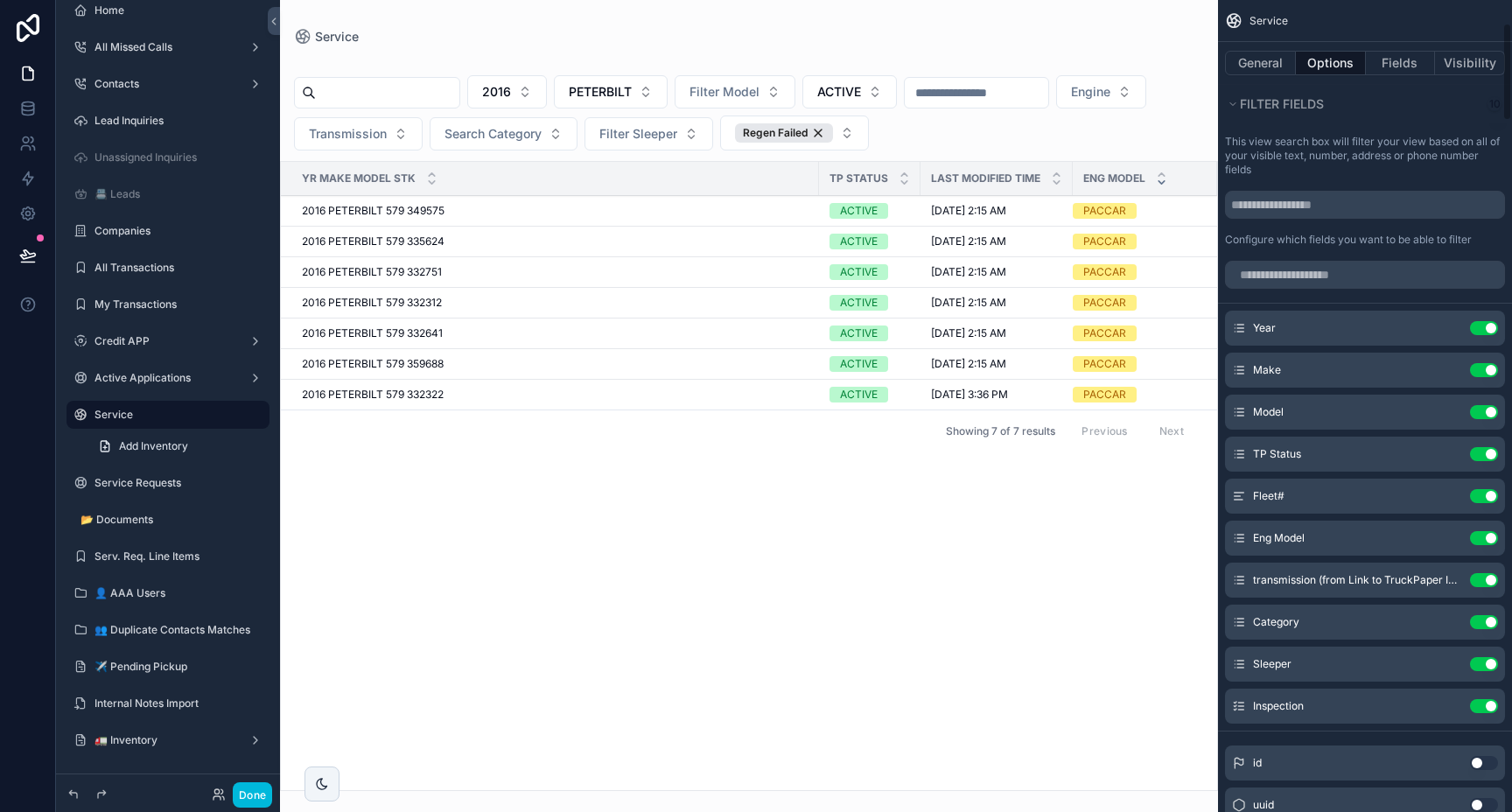
scroll to position [196, 0]
click at [0, 0] on icon "scrollable content" at bounding box center [0, 0] width 0 height 0
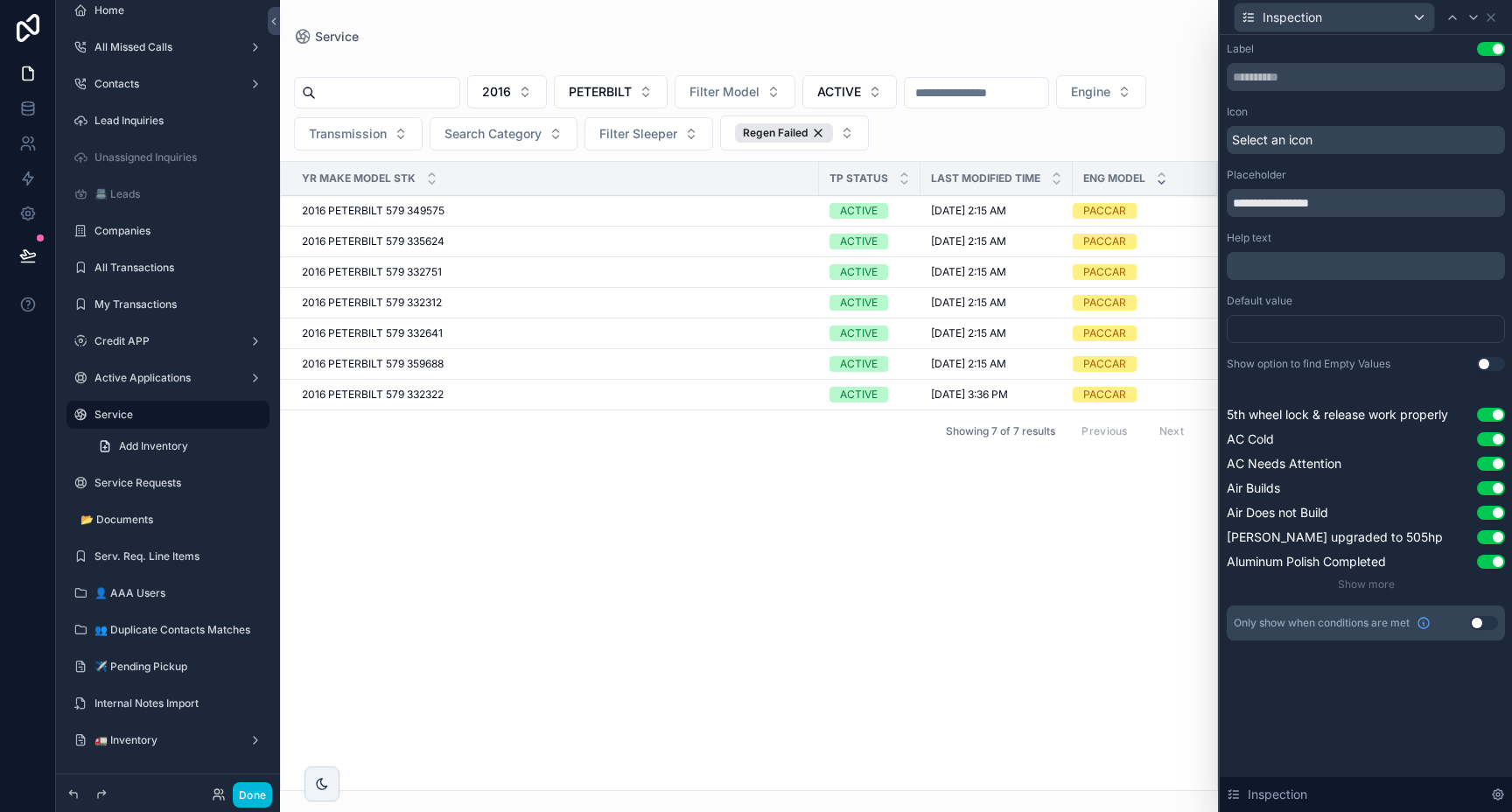
click at [1325, 133] on div "Select an icon" at bounding box center [1365, 140] width 279 height 28
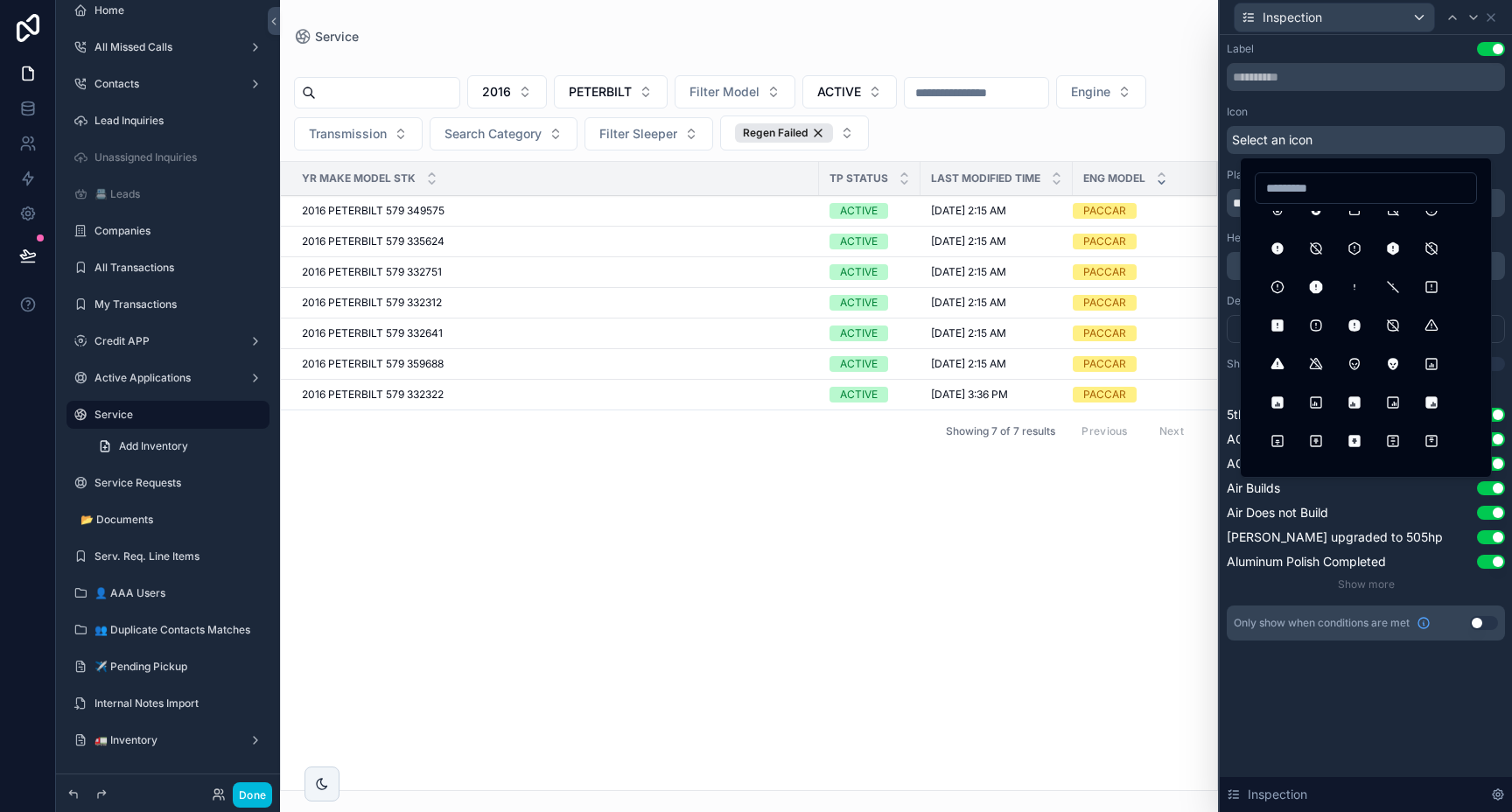
scroll to position [556, 0]
click at [1318, 294] on button "AlertOctagonFilled" at bounding box center [1316, 286] width 32 height 32
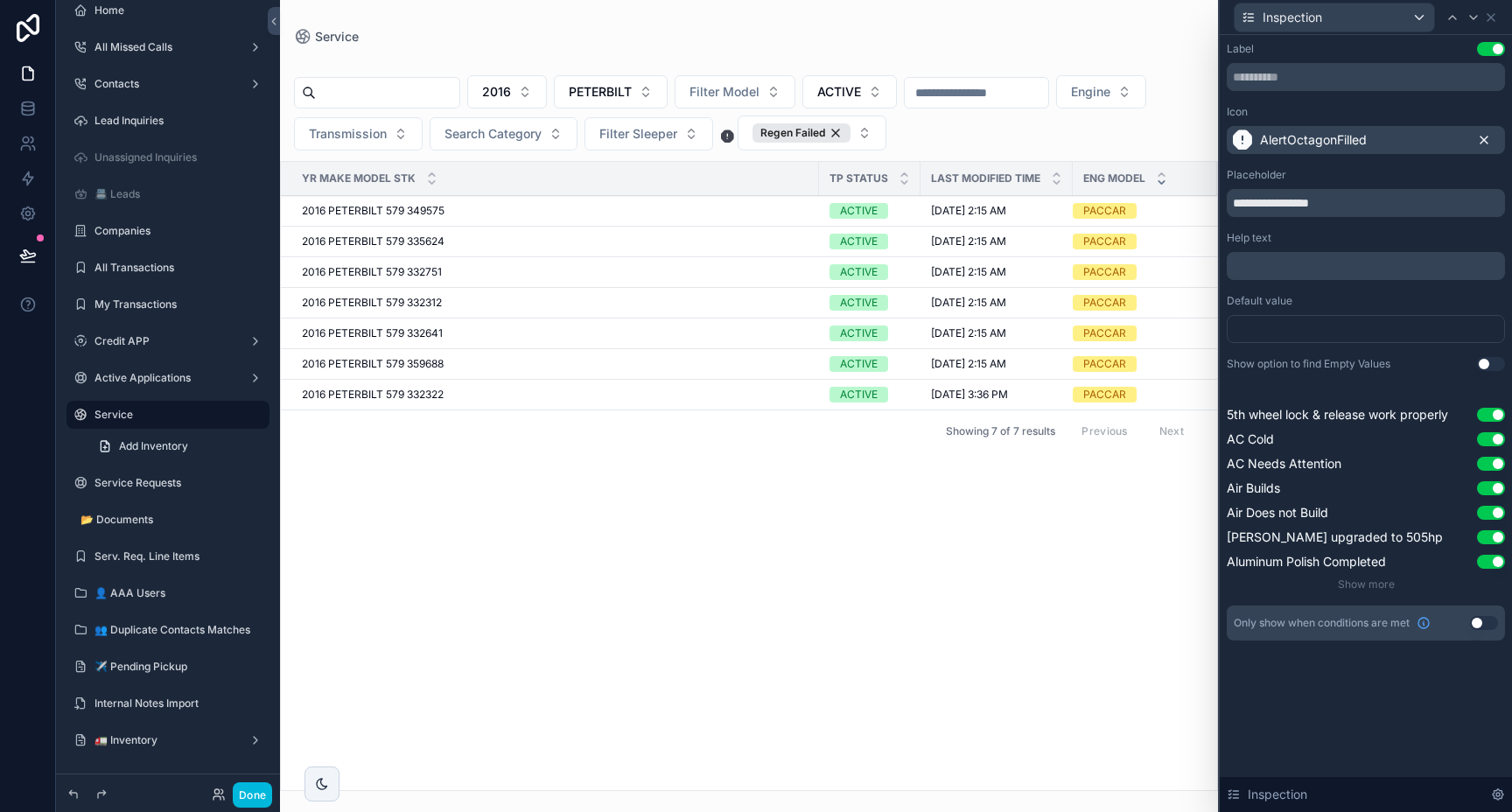
click at [1481, 139] on icon at bounding box center [1484, 140] width 14 height 14
click at [1376, 138] on div "Select an icon" at bounding box center [1365, 140] width 279 height 28
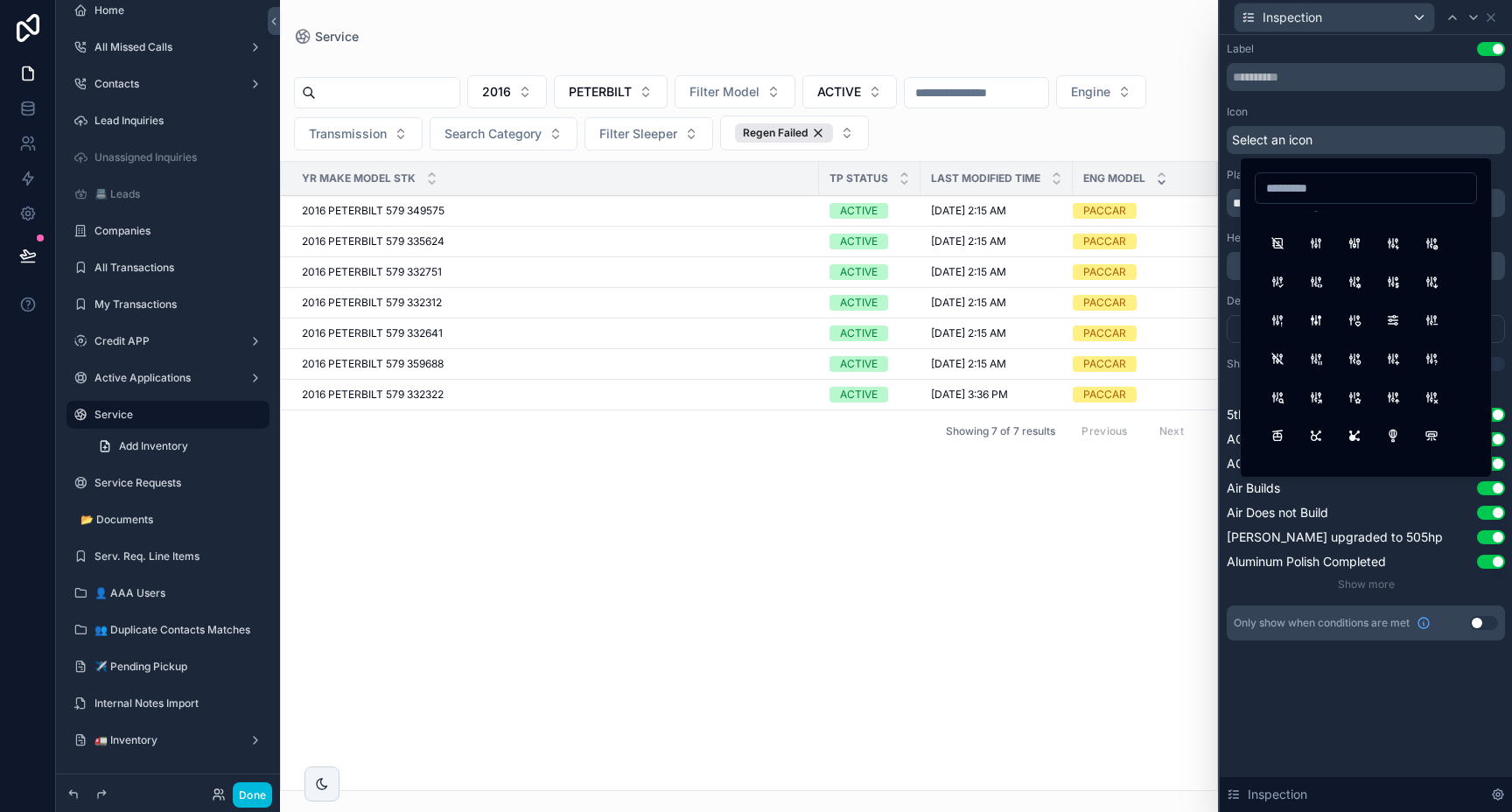
scroll to position [215, 0]
click at [1321, 319] on button "AdjustmentsFilled" at bounding box center [1316, 319] width 32 height 32
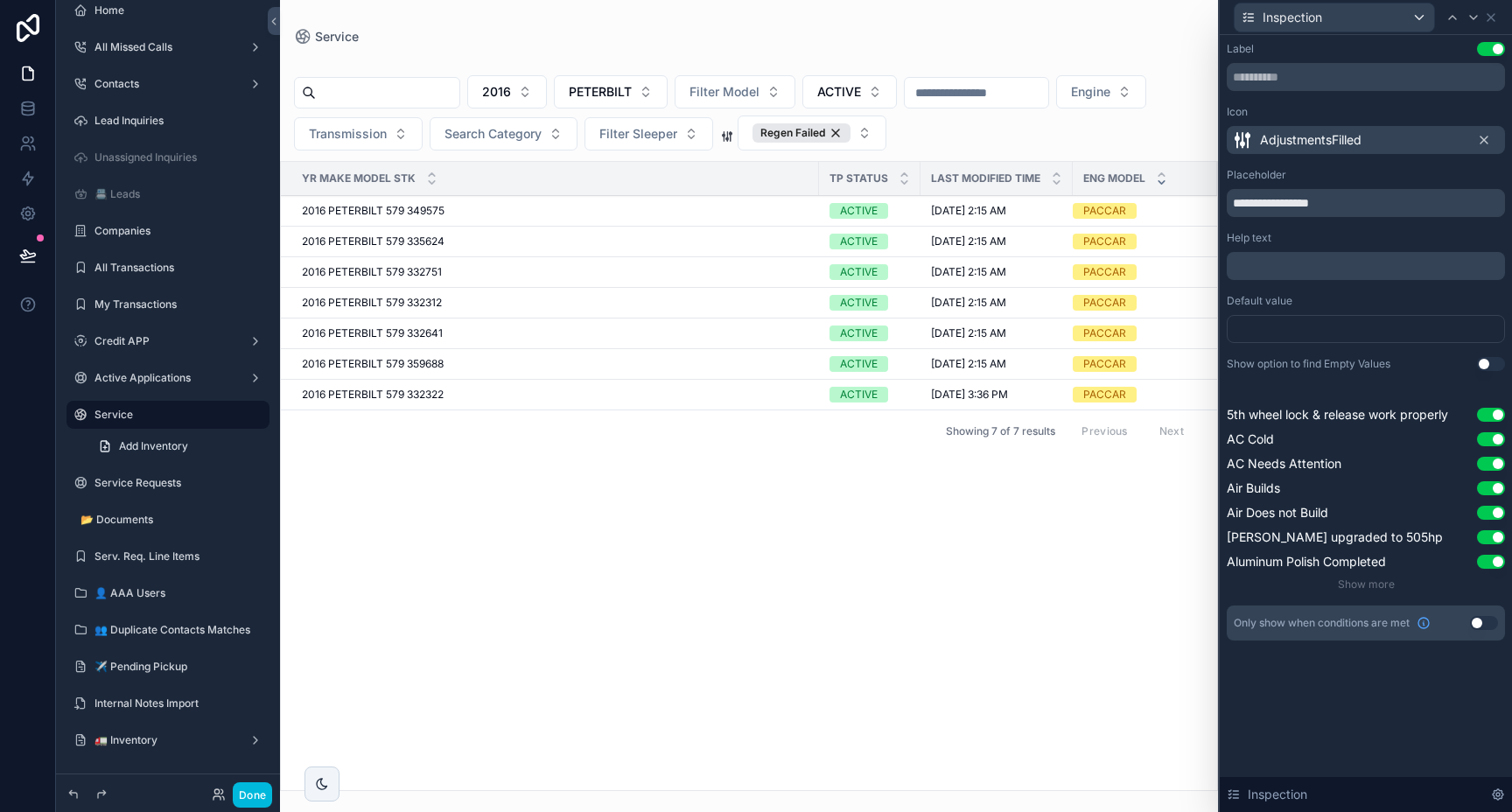
click at [449, 395] on div "scrollable content" at bounding box center [749, 406] width 938 height 812
click at [425, 395] on span "2016 PETERBILT 579 332322" at bounding box center [372, 395] width 142 height 14
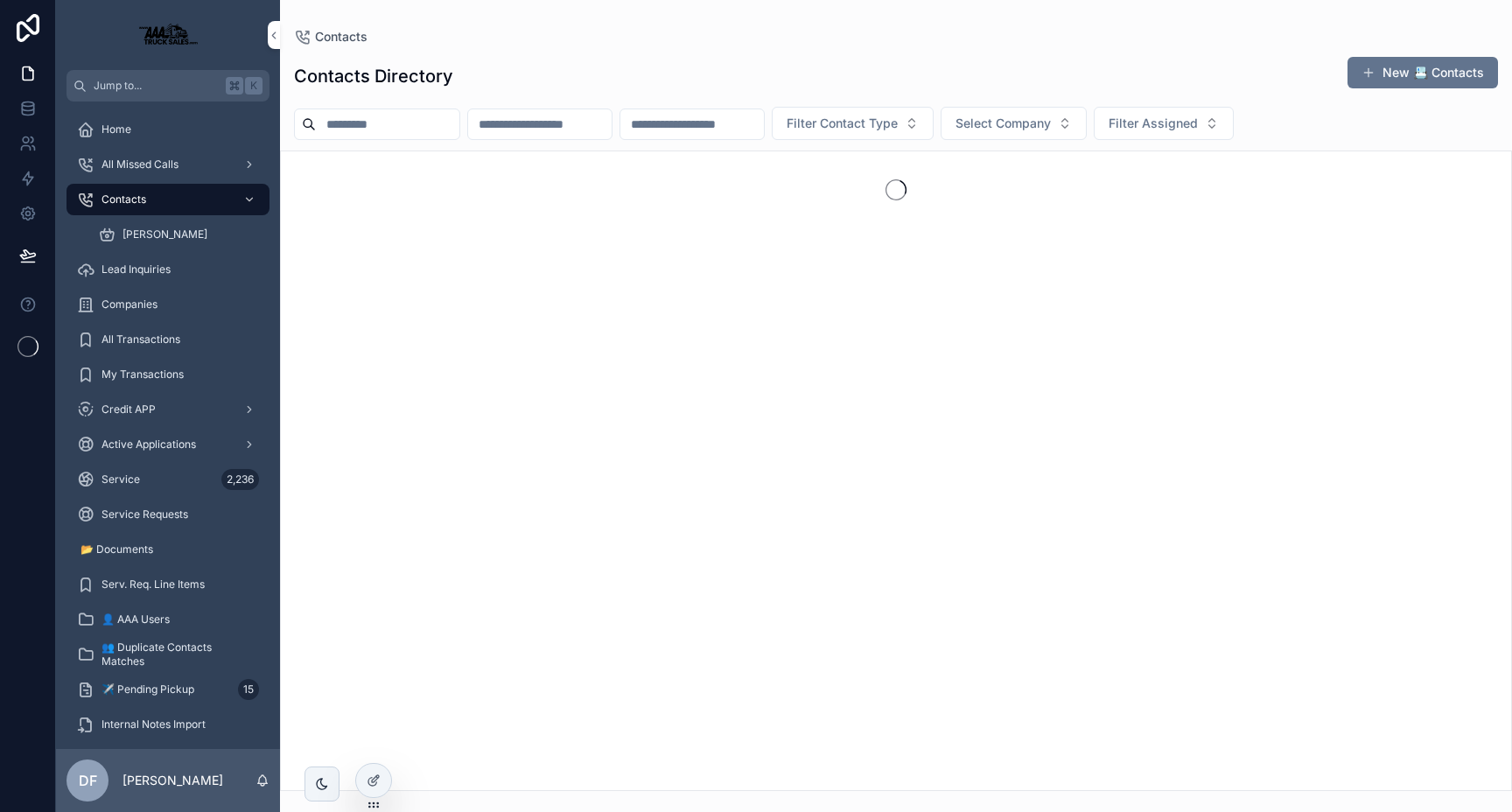
click at [347, 121] on input "scrollable content" at bounding box center [387, 124] width 143 height 25
type input "*****"
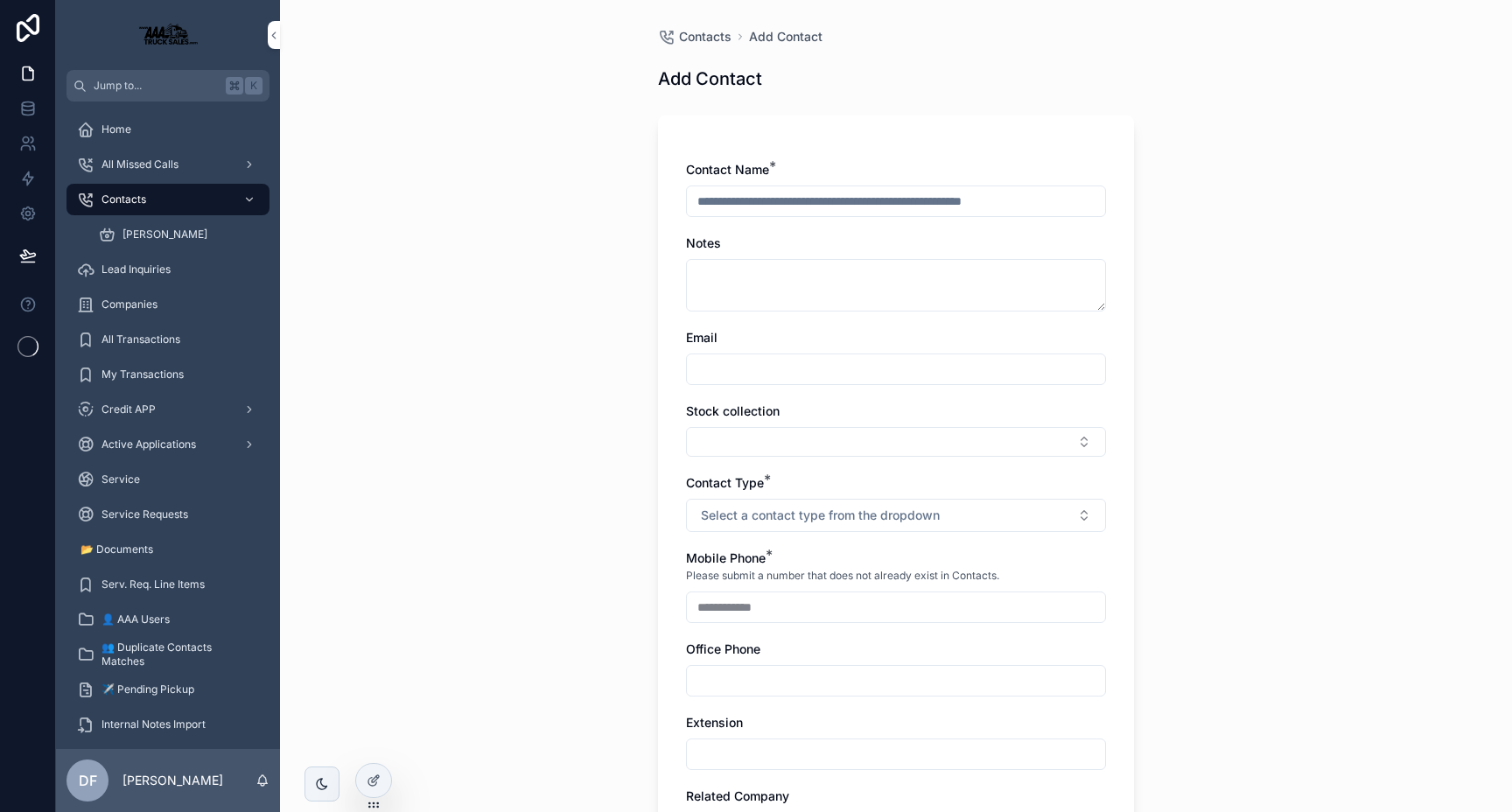
click at [809, 204] on input "scrollable content" at bounding box center [896, 201] width 418 height 25
type input "**********"
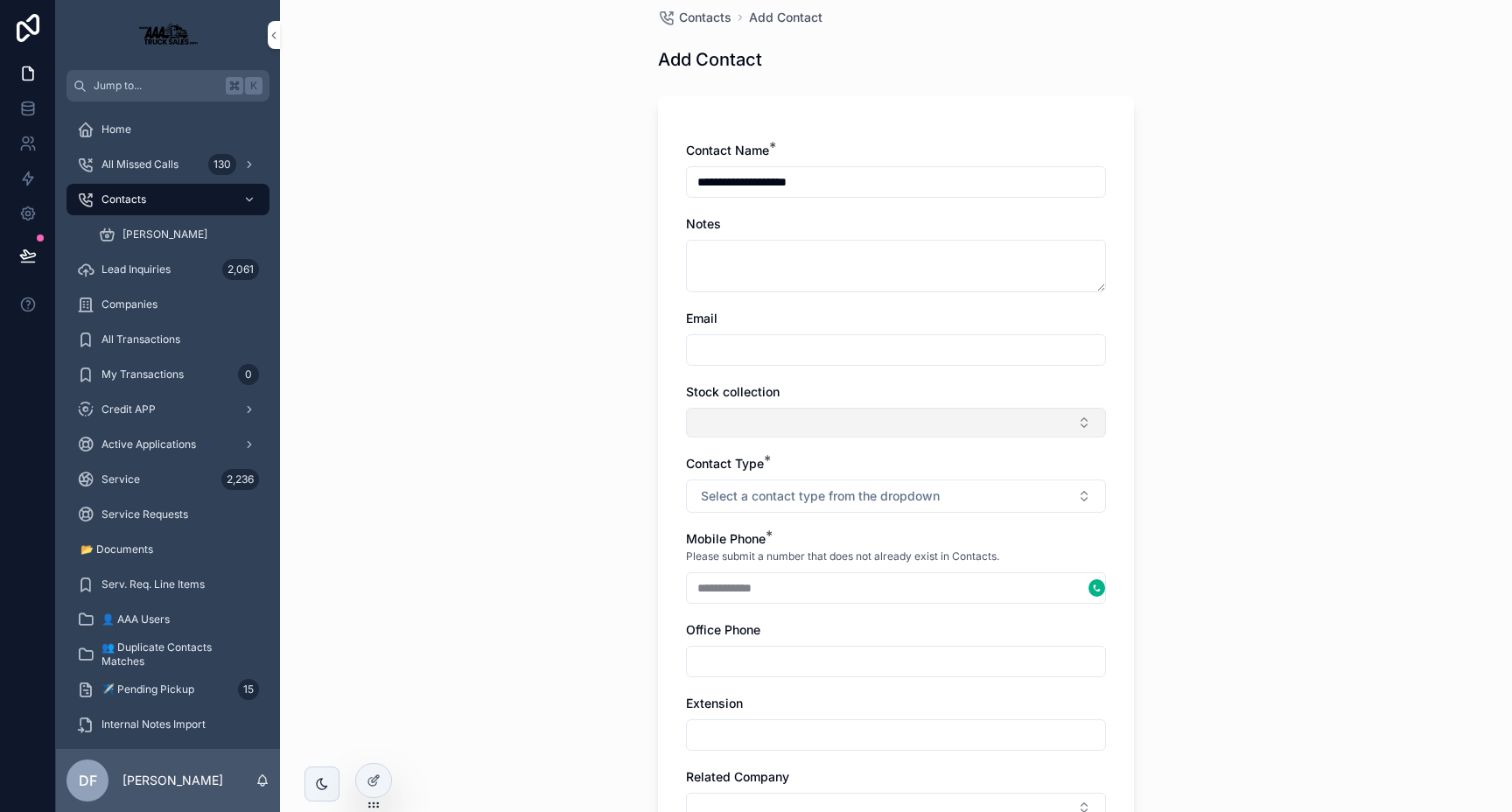
scroll to position [32, 0]
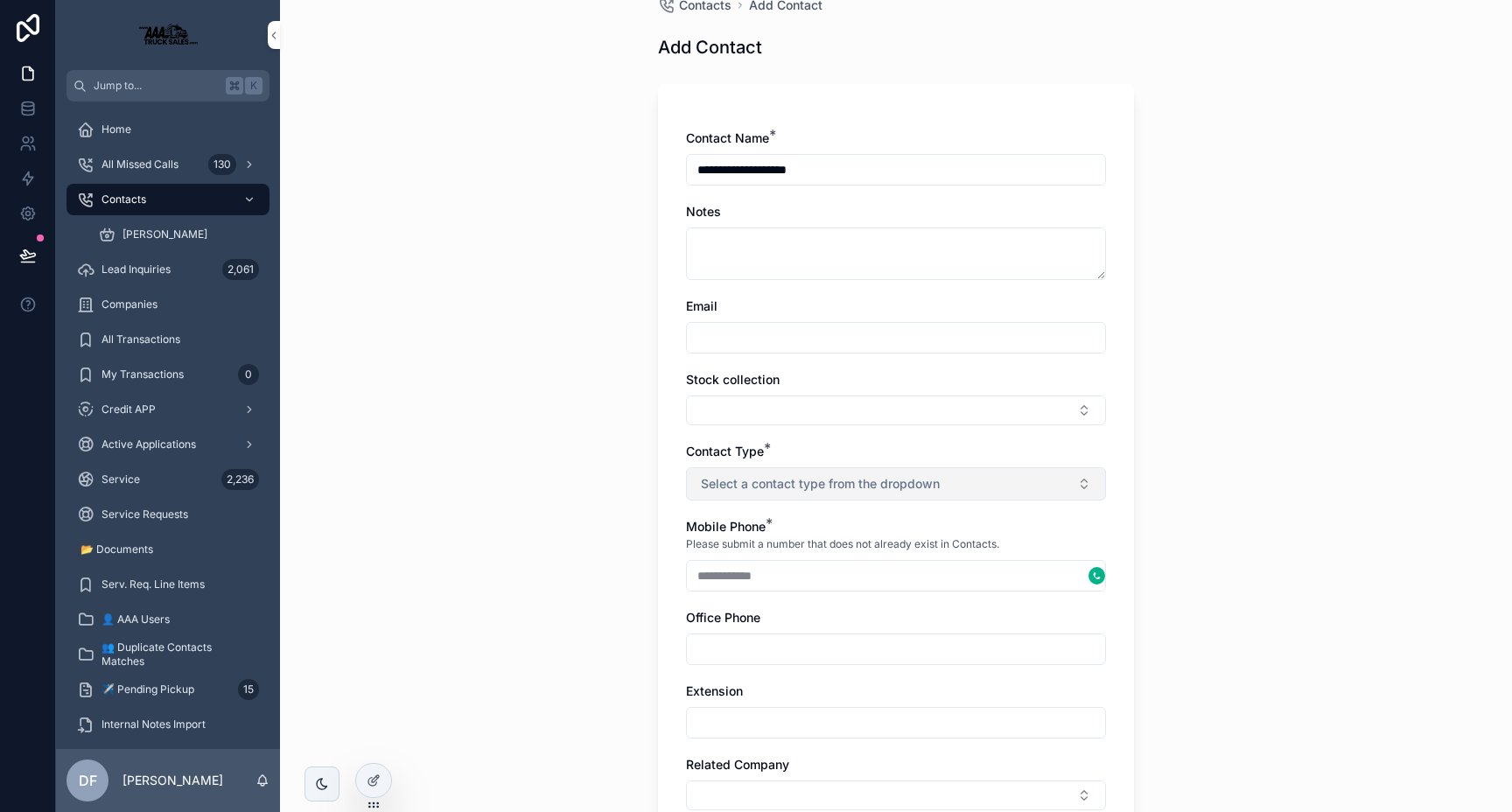
click at [966, 481] on button "Select a contact type from the dropdown" at bounding box center [896, 484] width 420 height 33
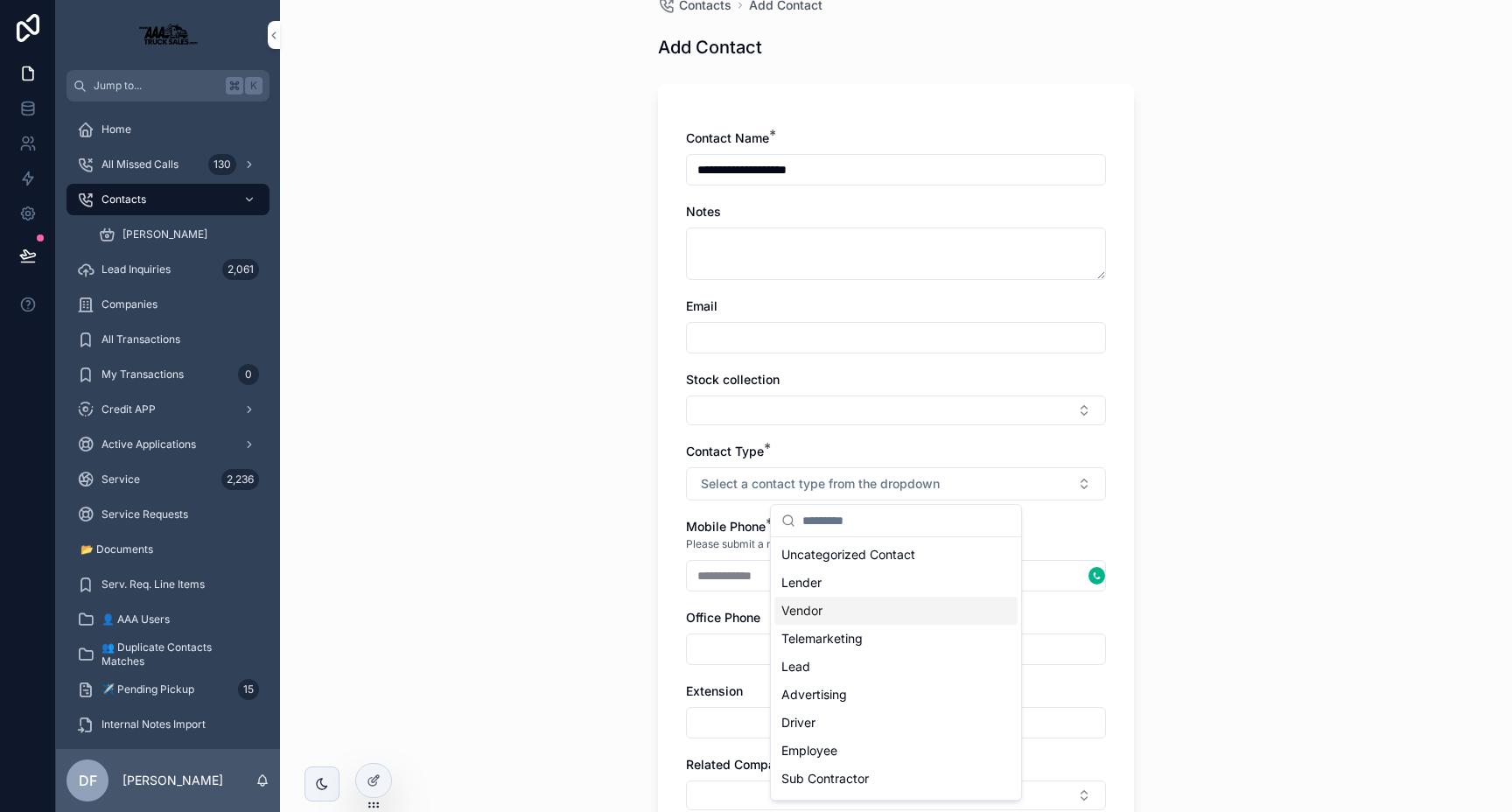
click at [842, 612] on div "Vendor" at bounding box center [896, 611] width 244 height 28
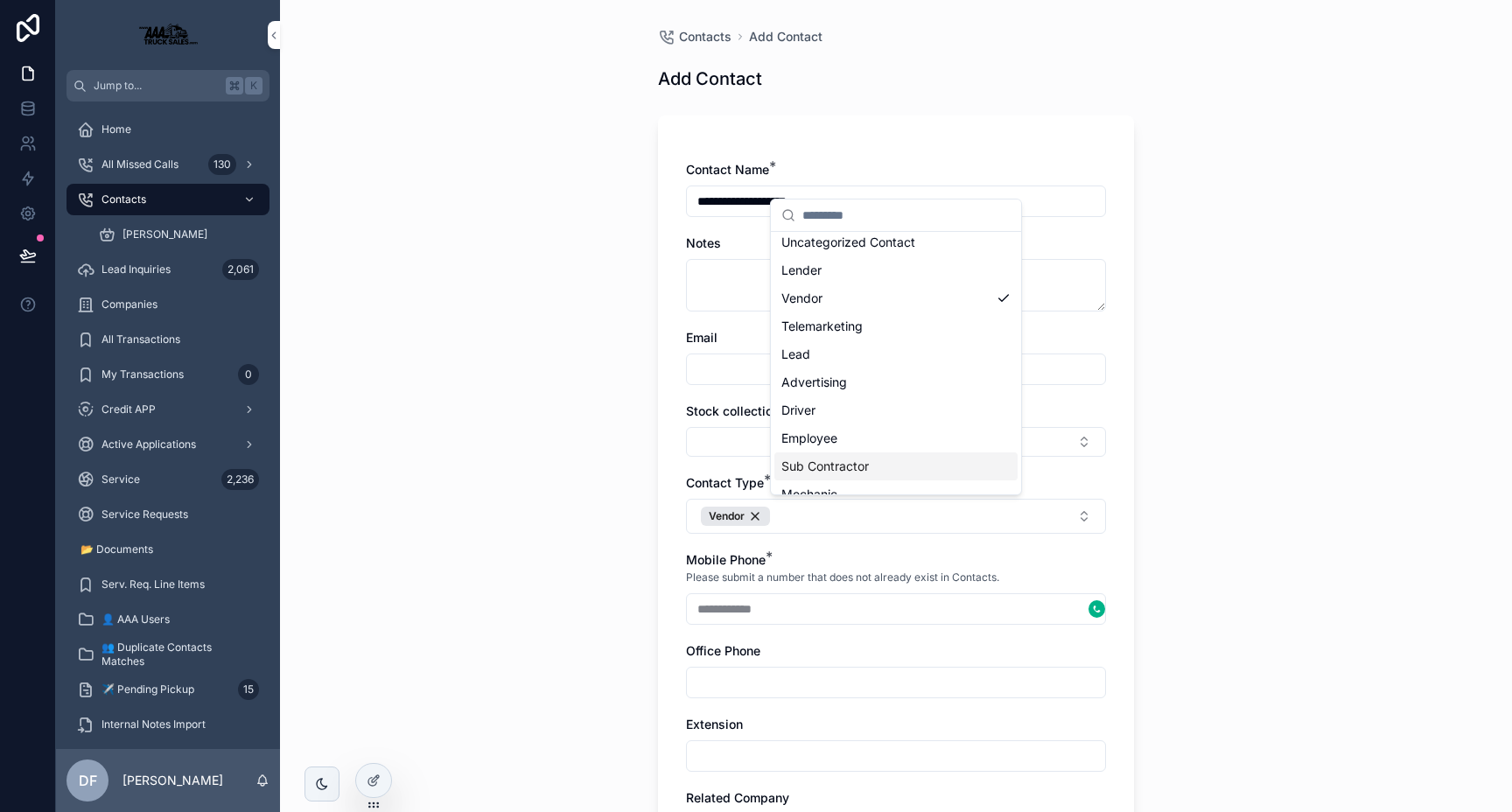
scroll to position [29, 0]
click at [846, 308] on div "Vendor" at bounding box center [896, 304] width 244 height 28
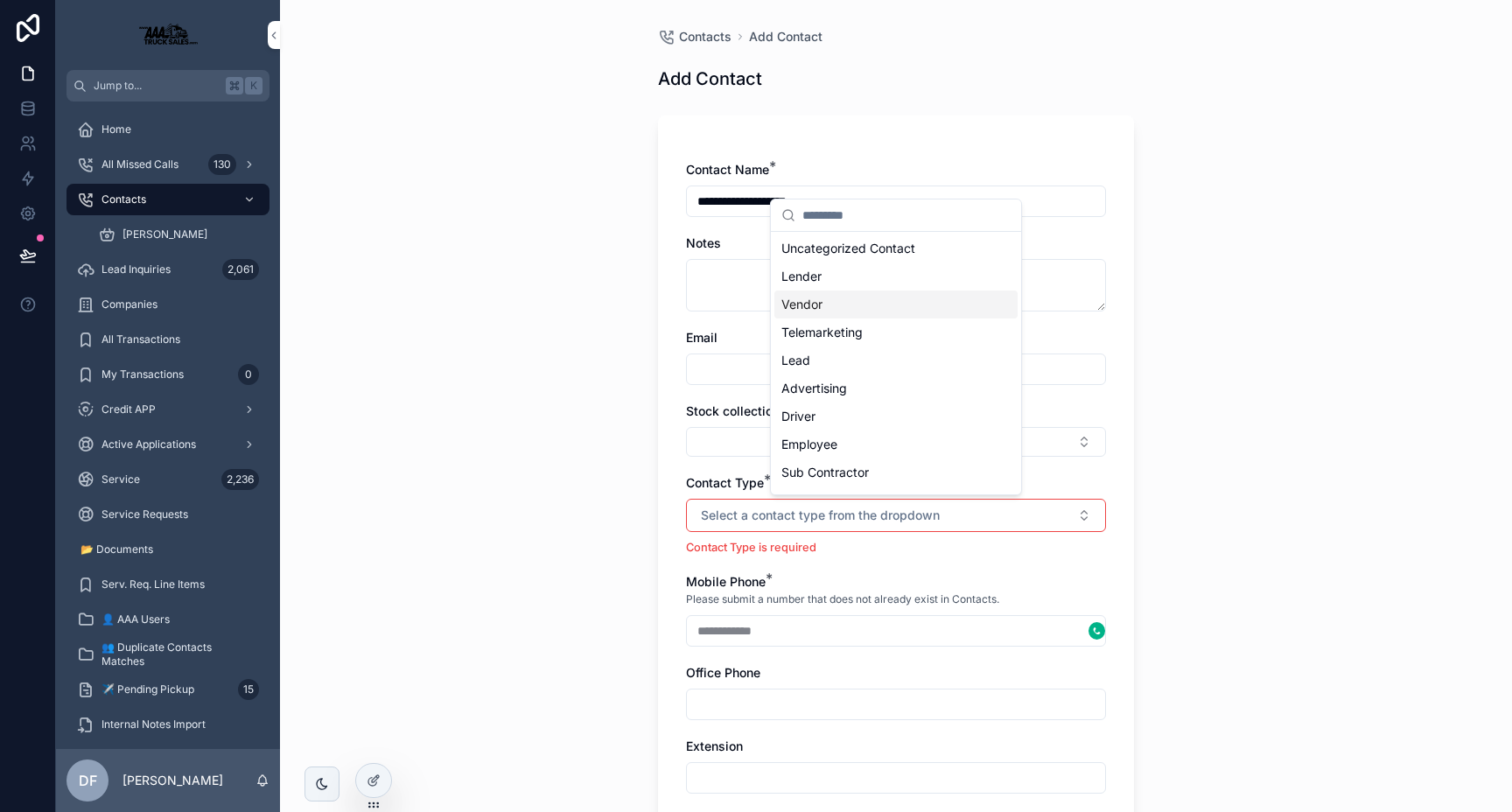
click at [840, 314] on div "Vendor" at bounding box center [896, 304] width 244 height 28
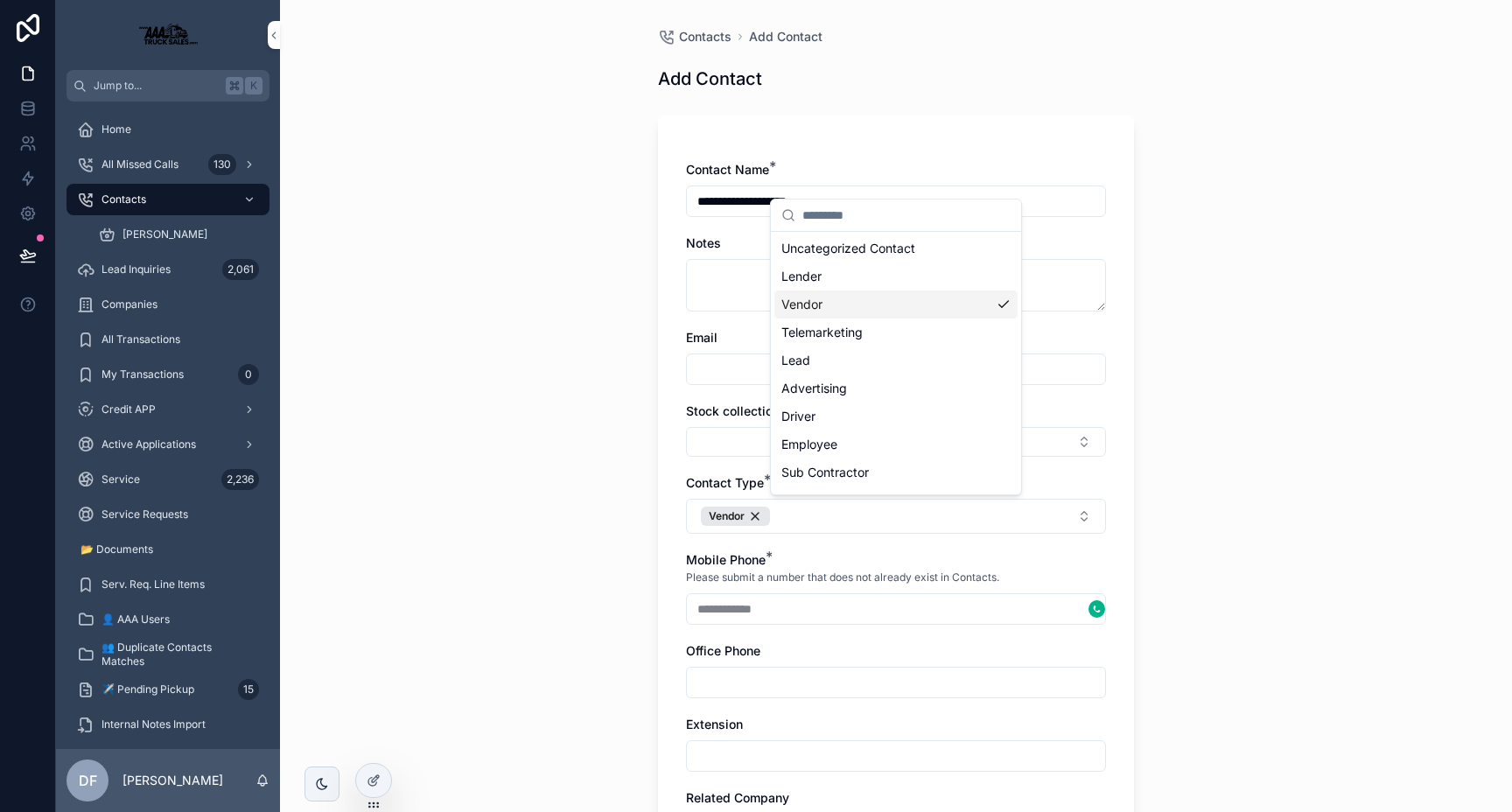
click at [1356, 403] on div "**********" at bounding box center [896, 406] width 1232 height 812
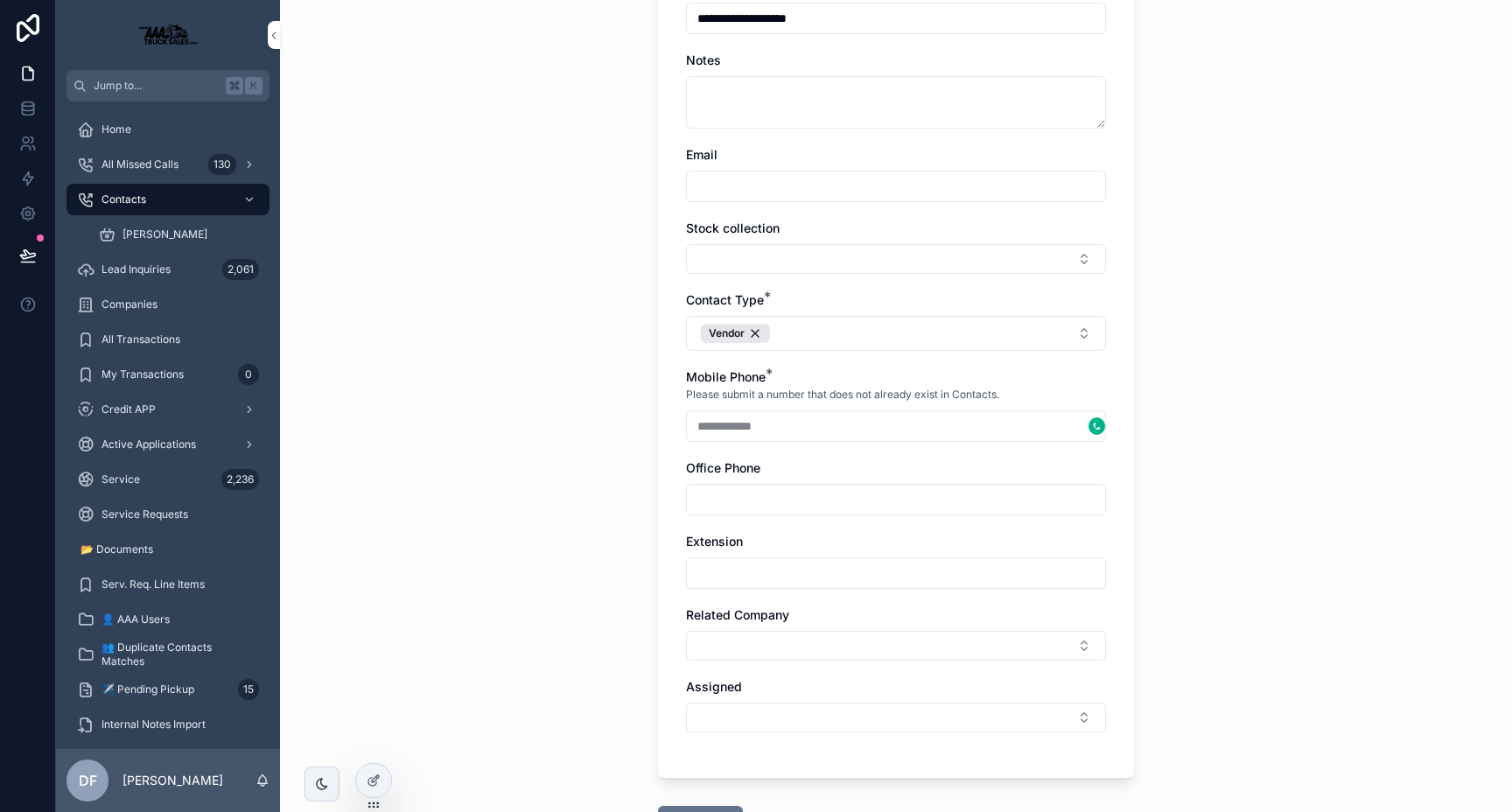
scroll to position [320, 0]
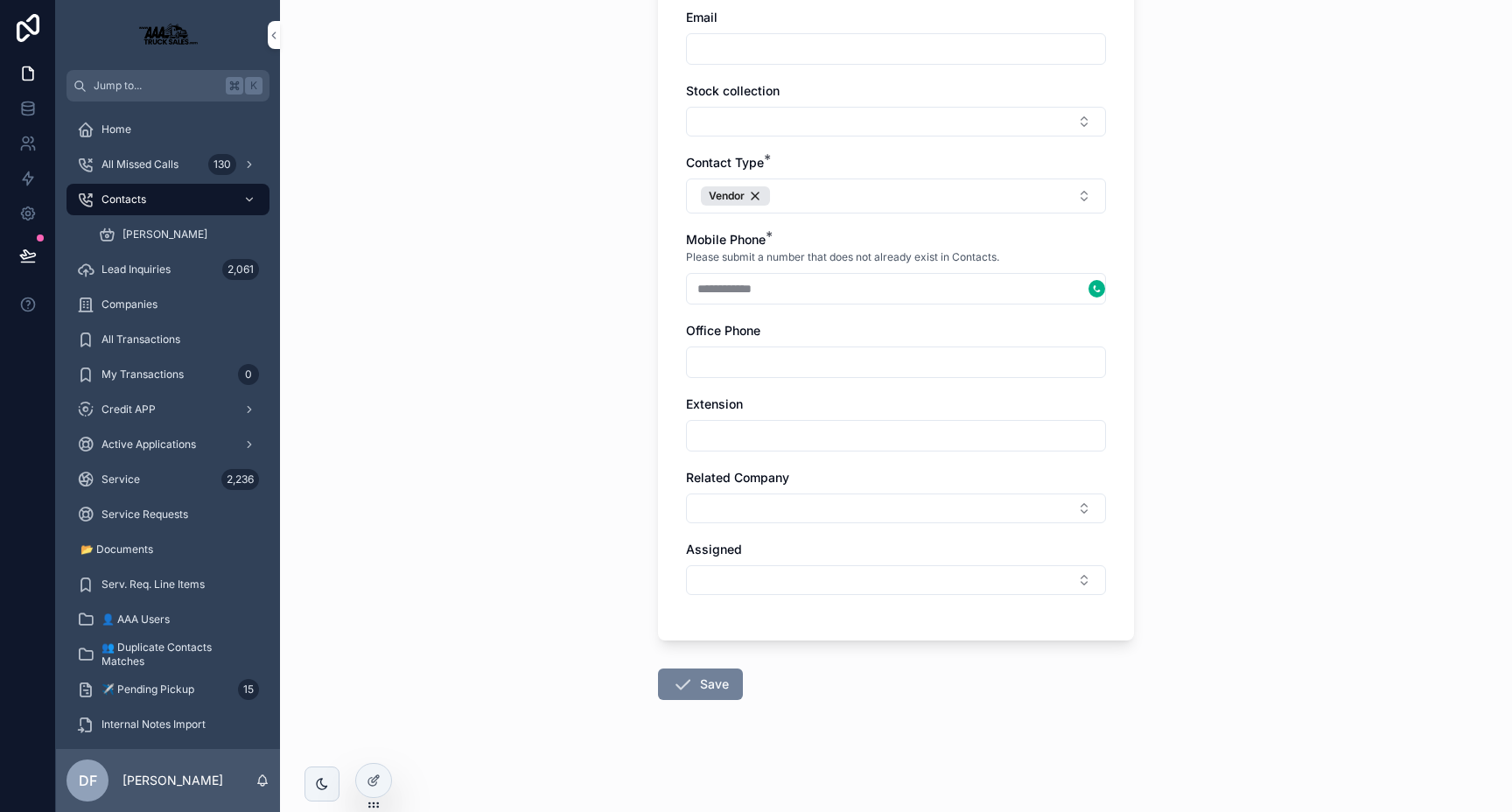
click at [692, 677] on icon "scrollable content" at bounding box center [682, 684] width 21 height 21
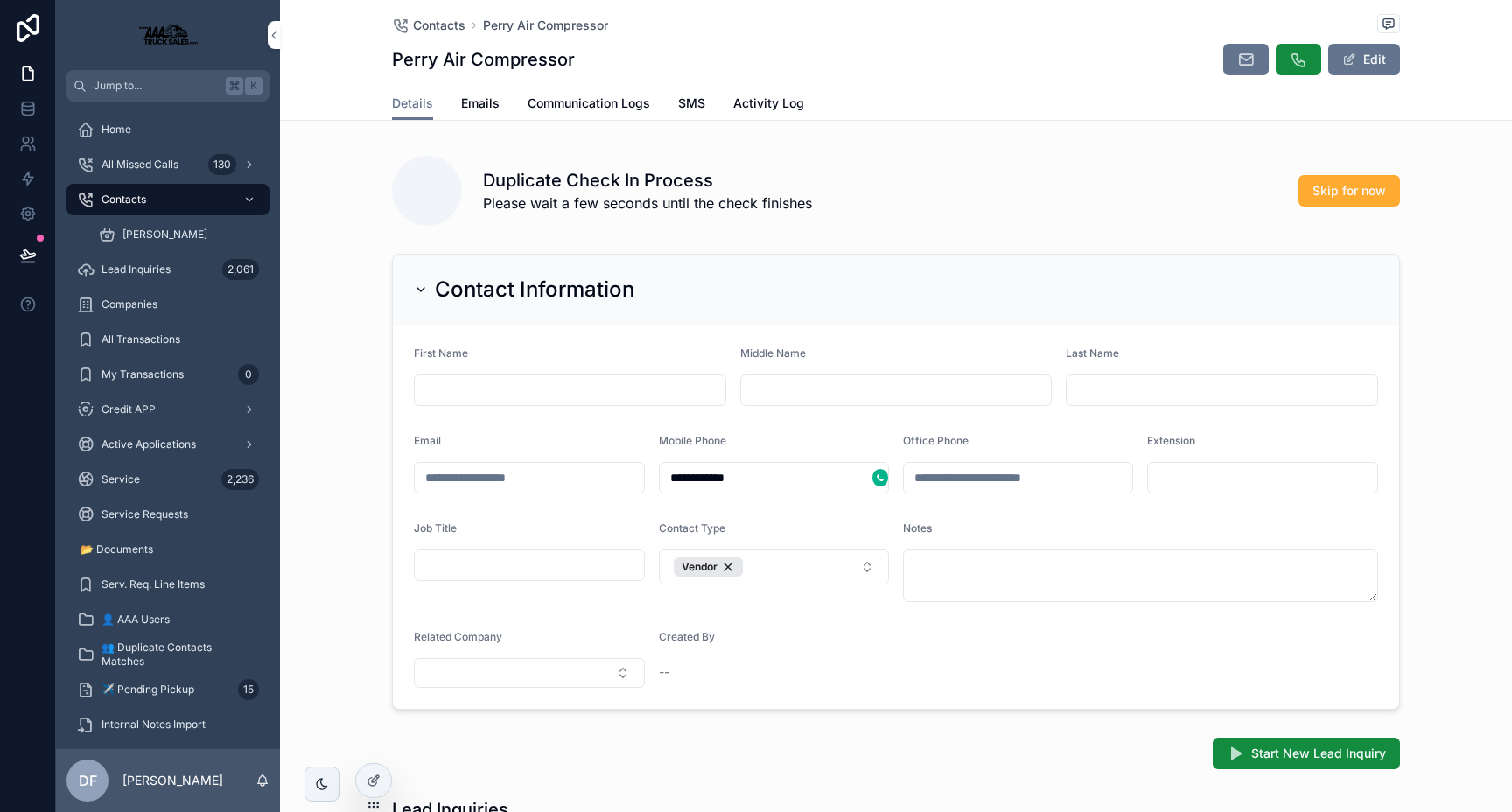
type input "*****"
type input "**********"
